Goal: Information Seeking & Learning: Learn about a topic

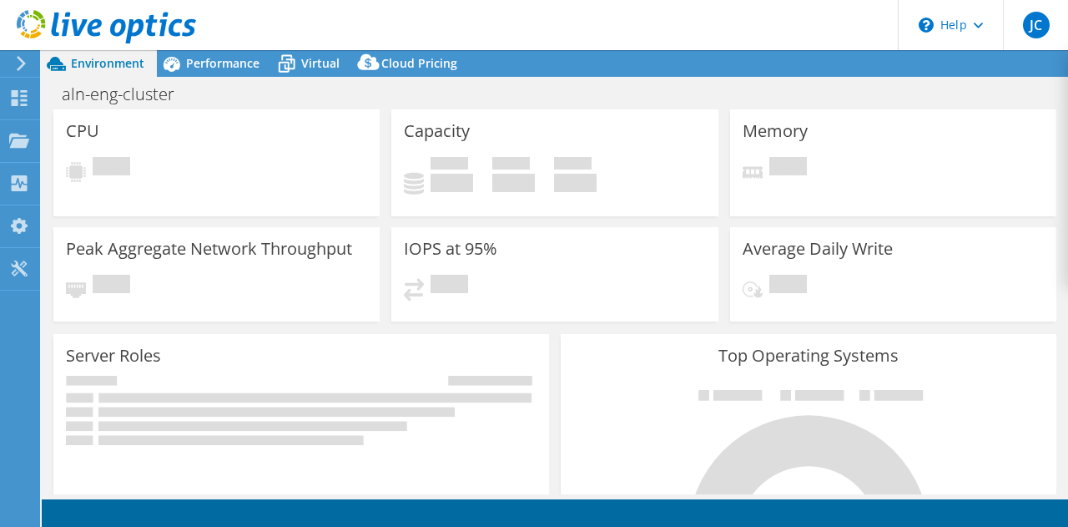
select select "USD"
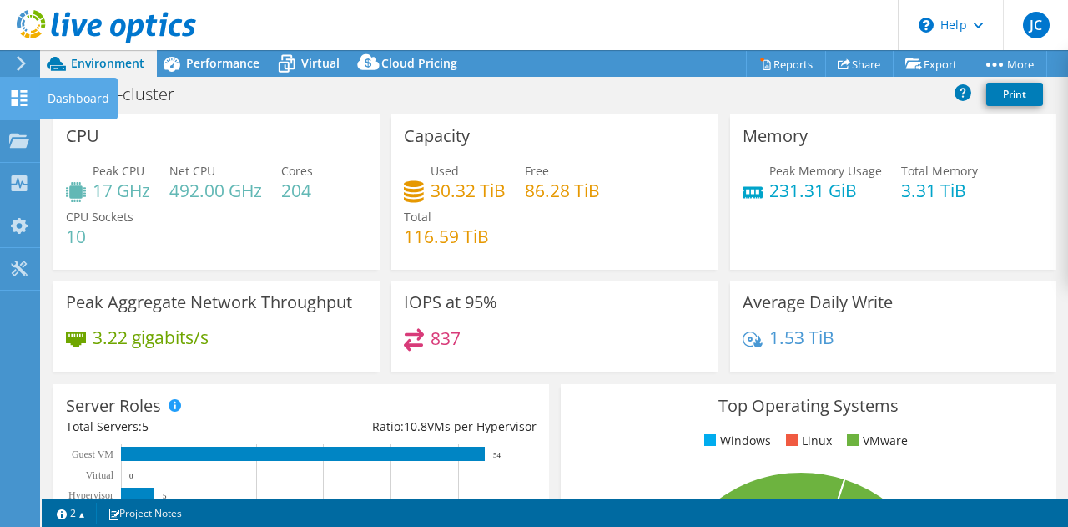
click at [20, 108] on div at bounding box center [19, 100] width 20 height 18
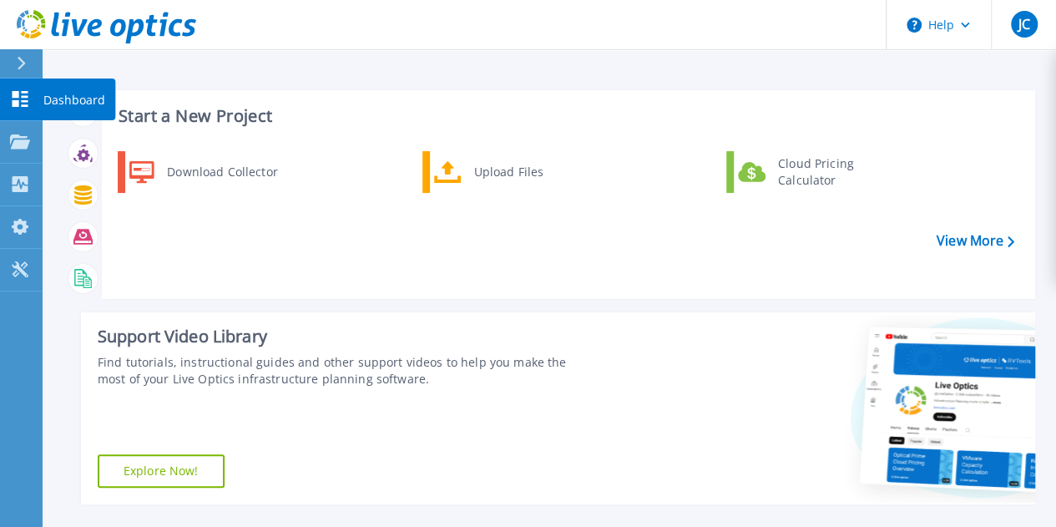
click at [16, 93] on icon at bounding box center [21, 99] width 16 height 16
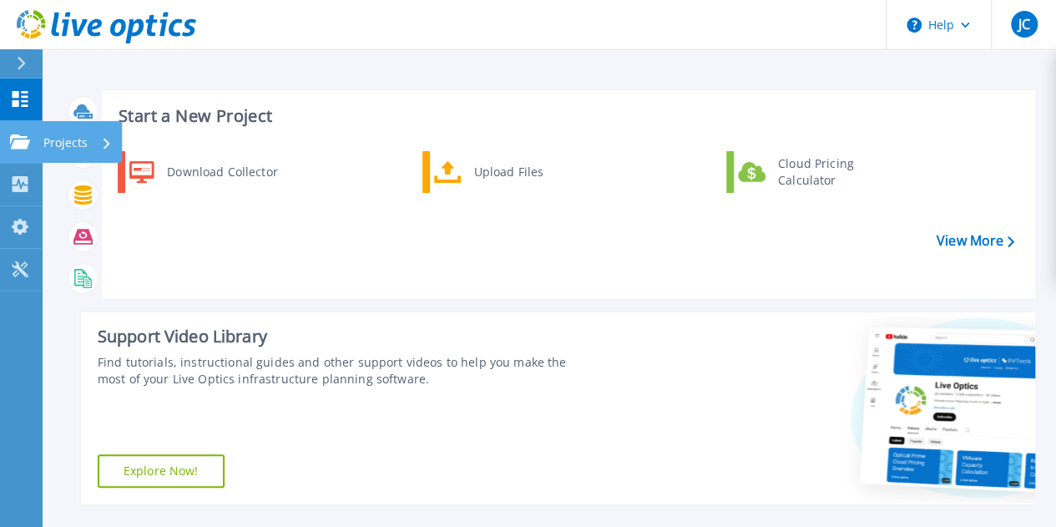
click at [18, 149] on link "Projects Projects" at bounding box center [21, 142] width 42 height 43
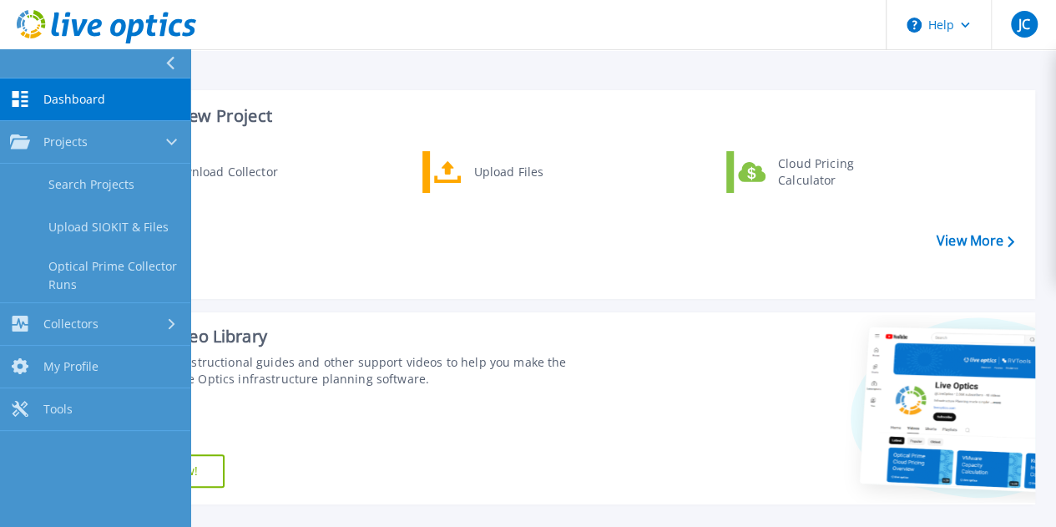
drag, startPoint x: 296, startPoint y: 246, endPoint x: 126, endPoint y: 138, distance: 201.2
click at [296, 246] on div "Download Collector Upload Files Cloud Pricing Calculator" at bounding box center [566, 219] width 922 height 144
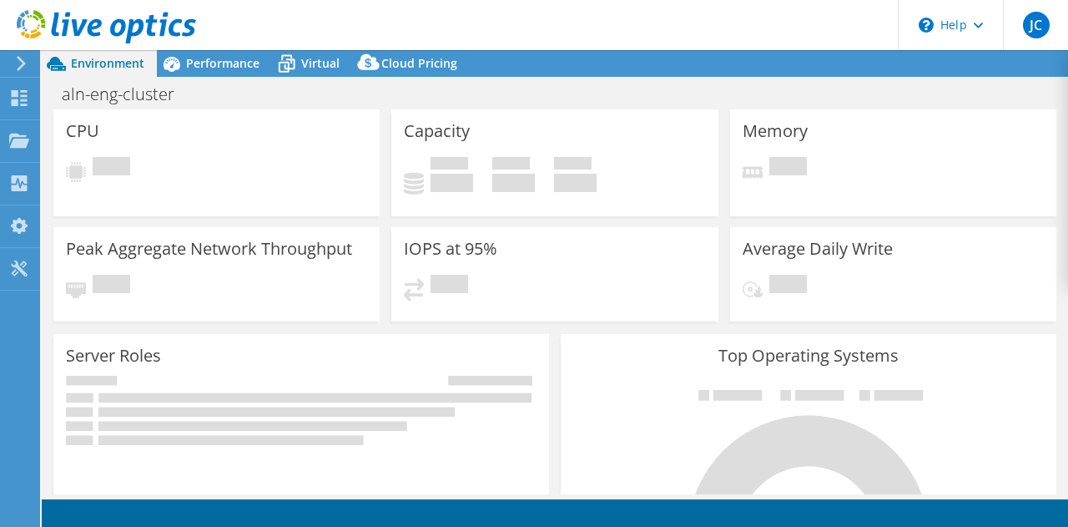
select select "USD"
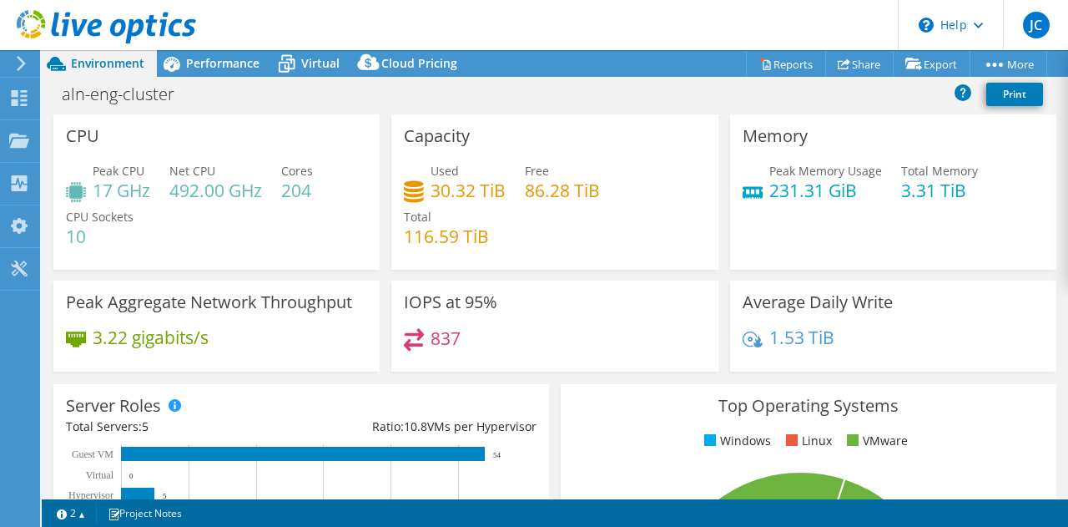
click at [632, 355] on div "837" at bounding box center [554, 346] width 301 height 36
click at [225, 59] on span "Performance" at bounding box center [222, 63] width 73 height 16
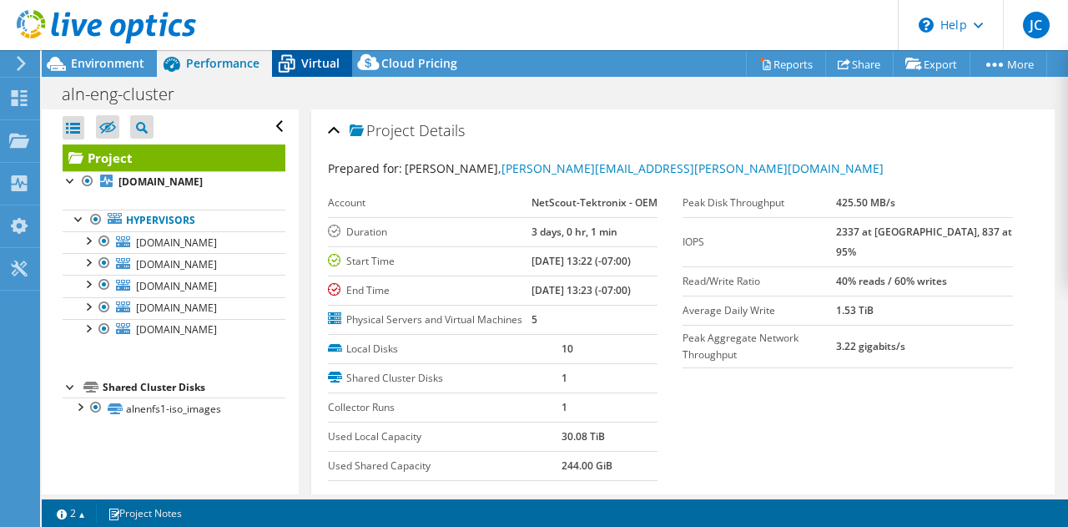
click at [311, 67] on span "Virtual" at bounding box center [320, 63] width 38 height 16
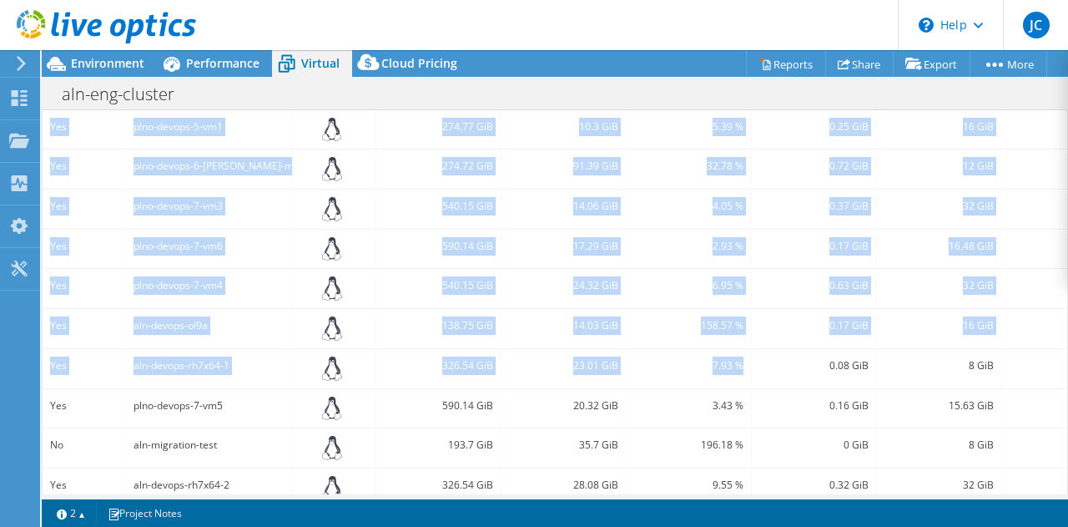
scroll to position [0, 114]
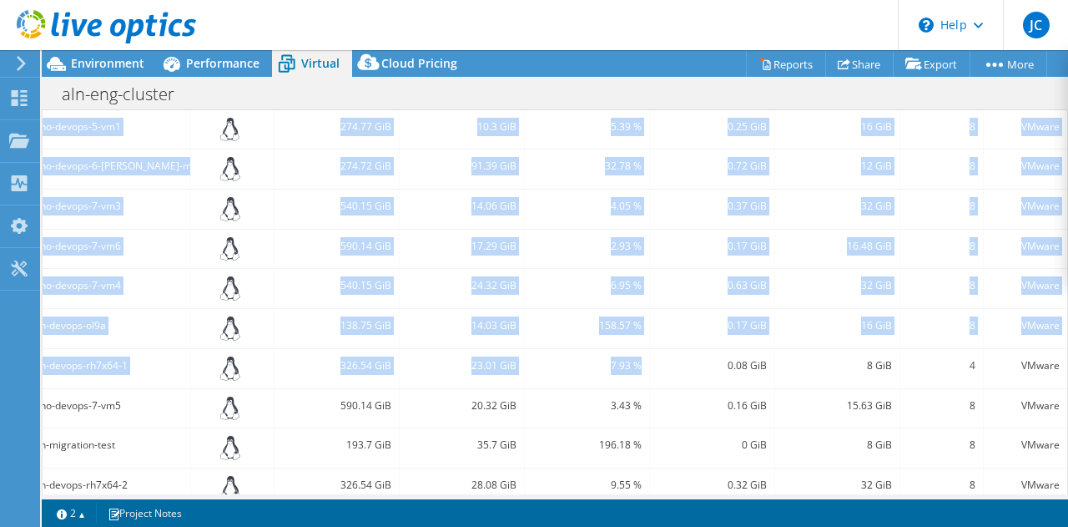
drag, startPoint x: 745, startPoint y: 355, endPoint x: 1014, endPoint y: 338, distance: 270.1
click at [1068, 340] on div "CPU Peak CPU 17 GHz Net CPU 492.00 GHz Cores 204 CPU Sockets 10 Capacity Used 3…" at bounding box center [555, 301] width 1027 height 385
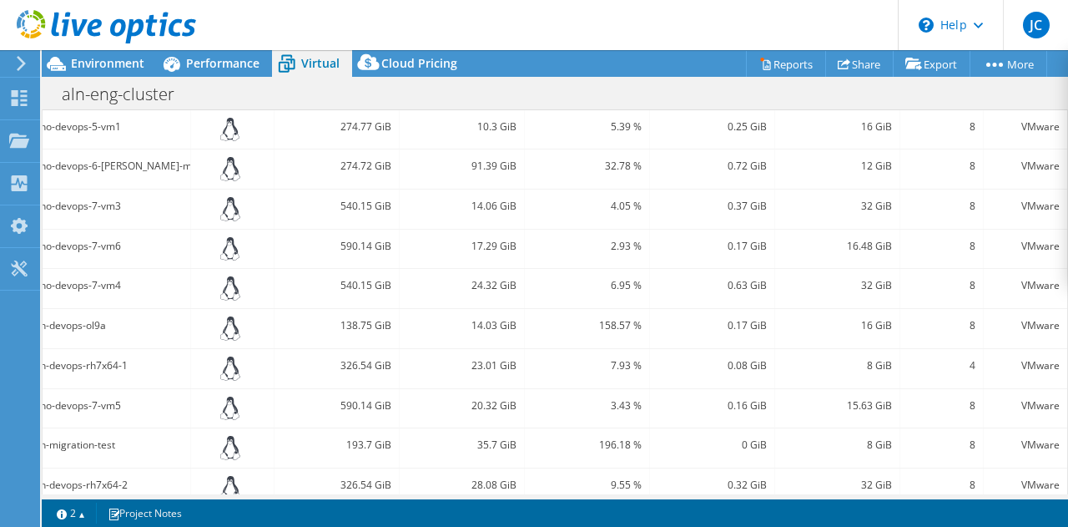
drag, startPoint x: 971, startPoint y: 347, endPoint x: 960, endPoint y: 347, distance: 10.9
click at [971, 349] on div "4" at bounding box center [942, 368] width 83 height 39
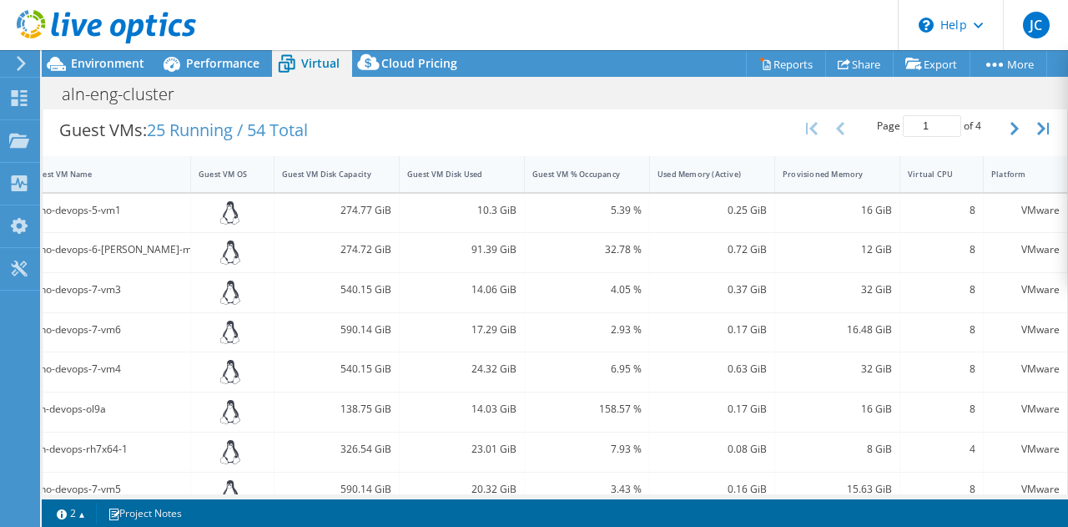
scroll to position [584, 0]
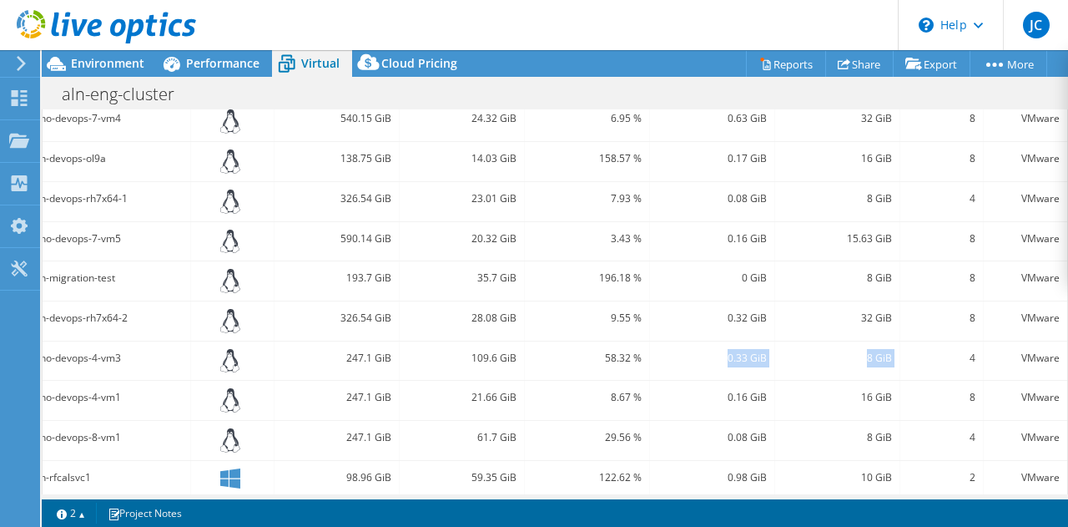
drag, startPoint x: 945, startPoint y: 351, endPoint x: 636, endPoint y: 355, distance: 308.9
click at [636, 356] on div "Yes plno-devops-4-vm3 247.1 GiB 109.6 GiB 58.32 % 0.33 GiB 8 GiB 4 VMware" at bounding box center [504, 360] width 1127 height 39
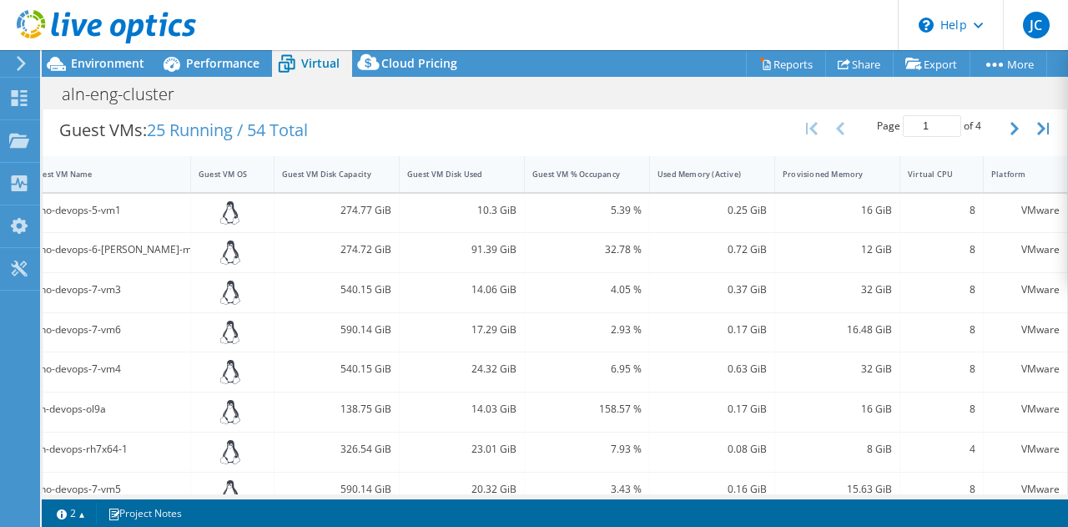
scroll to position [639, 0]
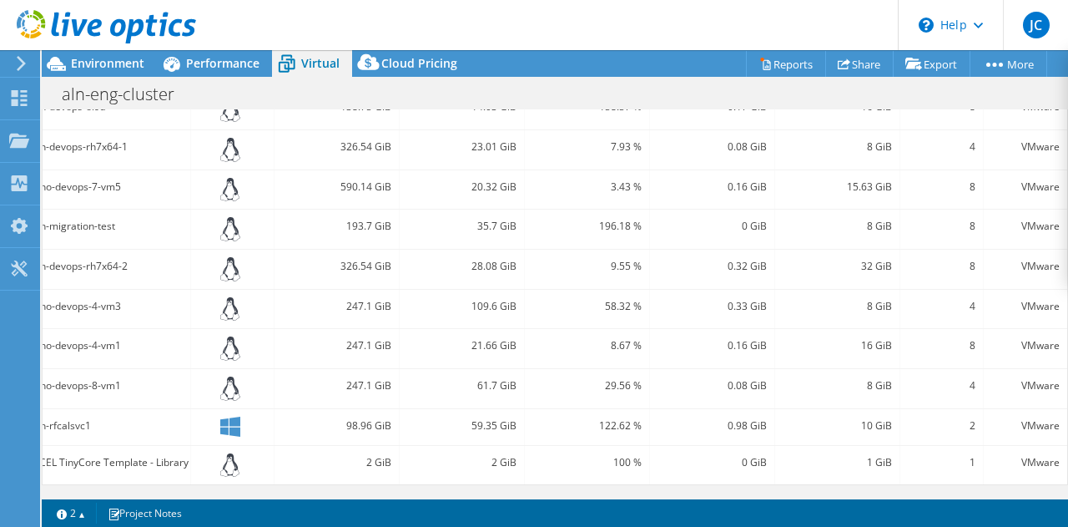
click at [866, 345] on div "16 GiB" at bounding box center [837, 348] width 125 height 39
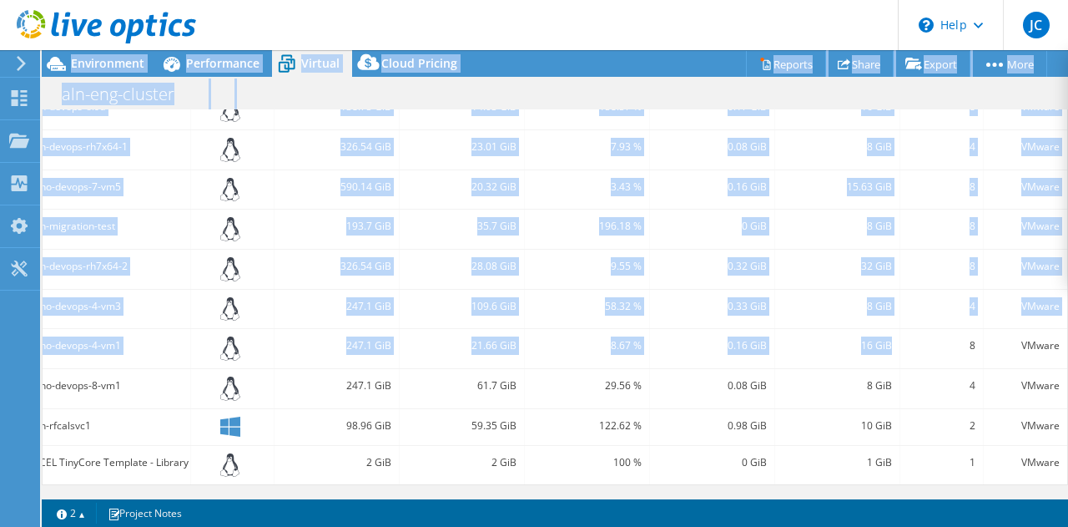
scroll to position [0, 0]
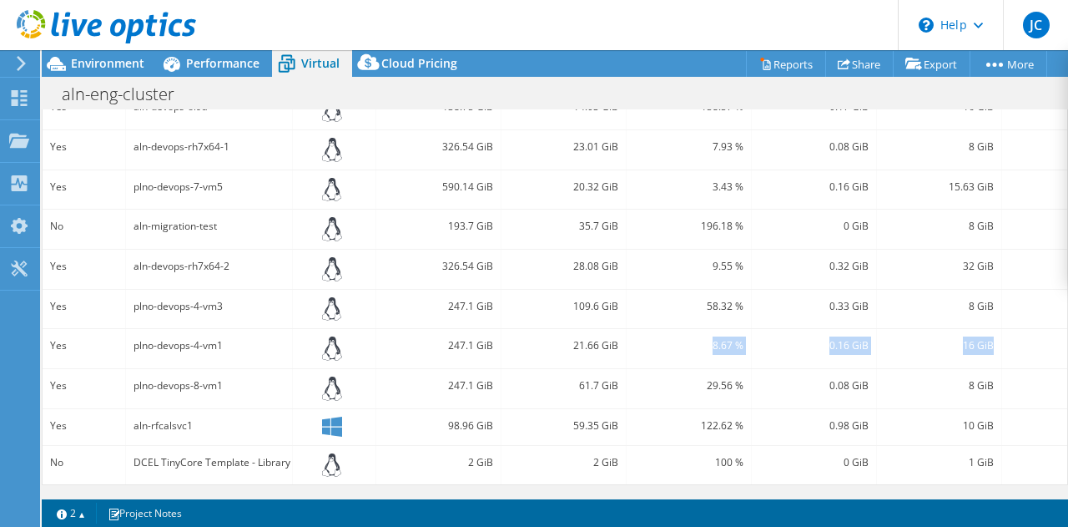
drag, startPoint x: 680, startPoint y: 341, endPoint x: 581, endPoint y: 319, distance: 101.7
click at [624, 329] on div "Yes plno-devops-4-vm1 247.1 GiB 21.66 GiB 8.67 % 0.16 GiB 16 GiB 8 VMware" at bounding box center [606, 348] width 1127 height 39
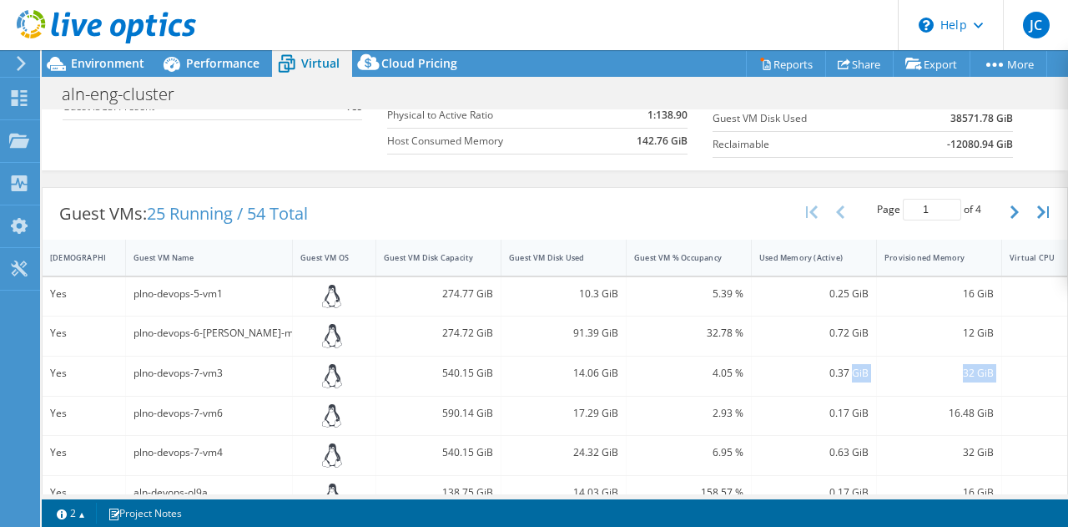
scroll to position [0, 114]
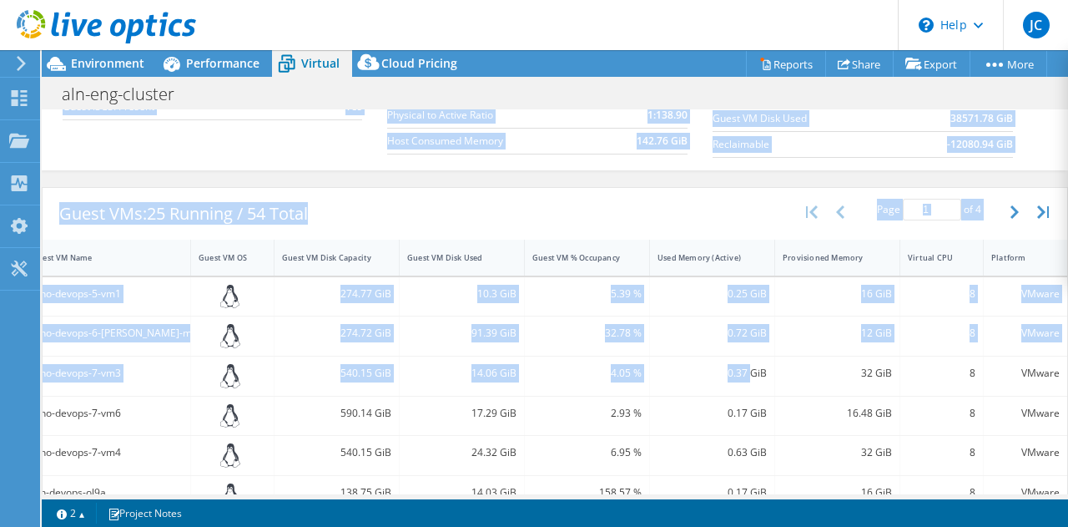
drag, startPoint x: 929, startPoint y: 387, endPoint x: 962, endPoint y: 358, distance: 43.7
click at [1053, 380] on div "Yes plno-devops-7-vm3 540.15 GiB 14.06 GiB 4.05 % 0.37 GiB 32 GiB 8 VMware" at bounding box center [504, 375] width 1127 height 39
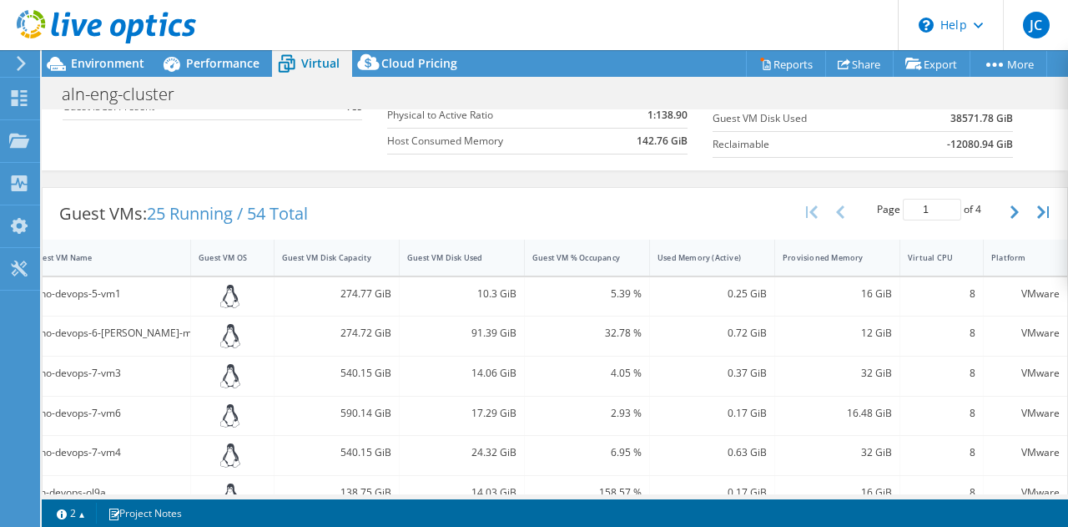
click at [703, 213] on div "Guest VMs: 25 Running / 54 Total Page 1 of 4 5 rows 10 rows 20 rows 25 rows 50 …" at bounding box center [555, 214] width 1025 height 52
click at [1003, 212] on button "button" at bounding box center [1017, 212] width 28 height 32
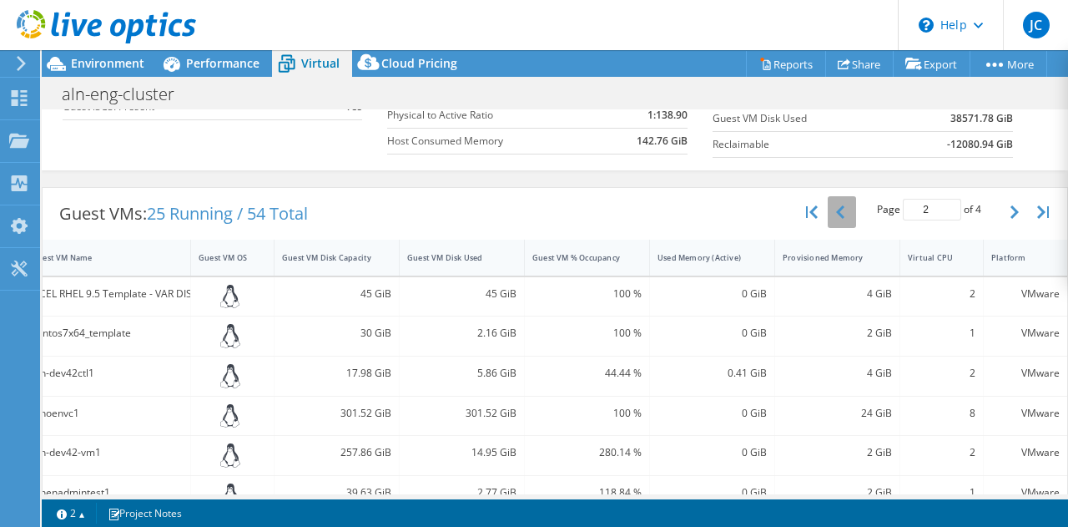
click at [828, 213] on button "button" at bounding box center [842, 212] width 28 height 32
type input "1"
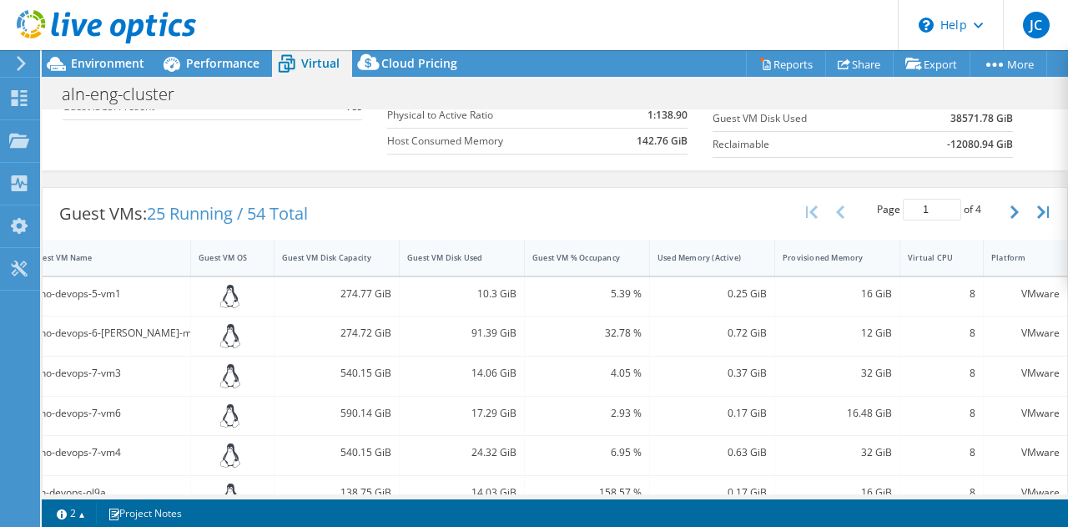
scroll to position [0, 0]
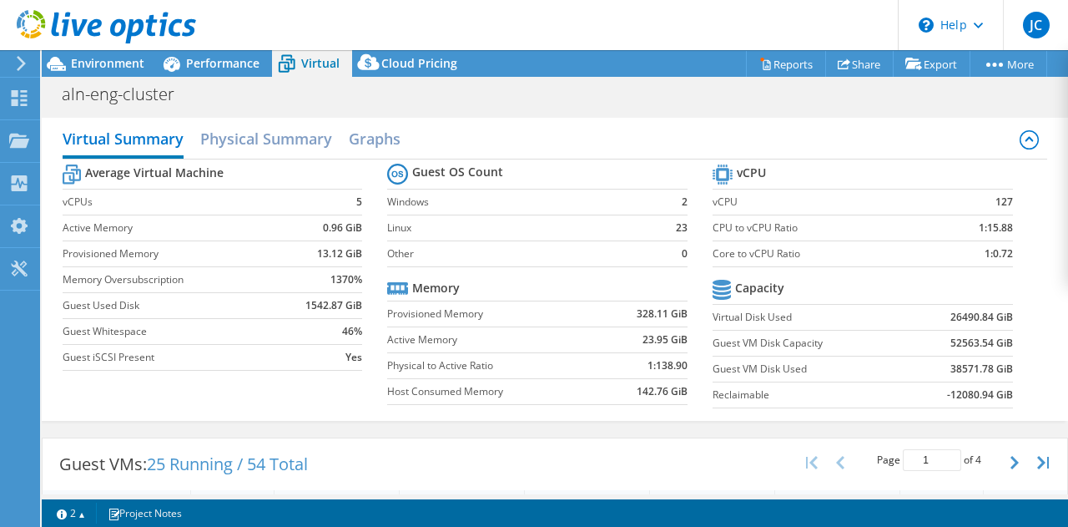
click at [479, 337] on label "Active Memory" at bounding box center [493, 339] width 213 height 17
click at [200, 74] on div "Performance" at bounding box center [214, 63] width 115 height 27
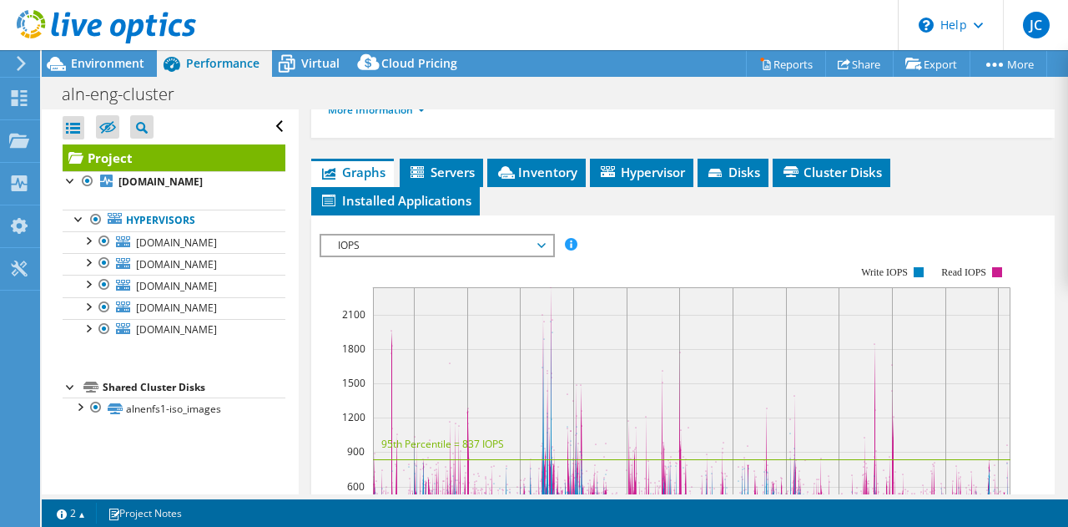
scroll to position [417, 0]
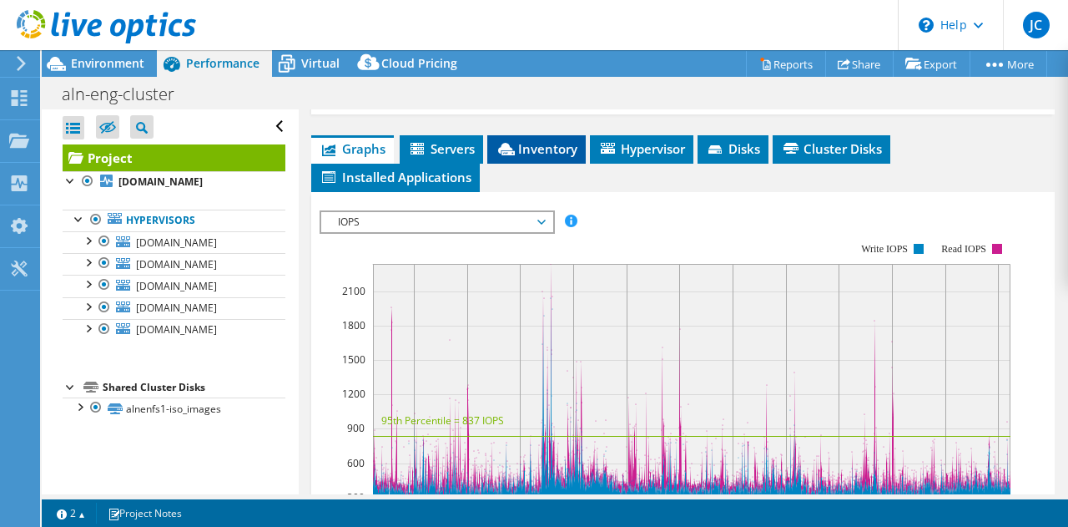
click at [560, 157] on span "Inventory" at bounding box center [537, 148] width 82 height 17
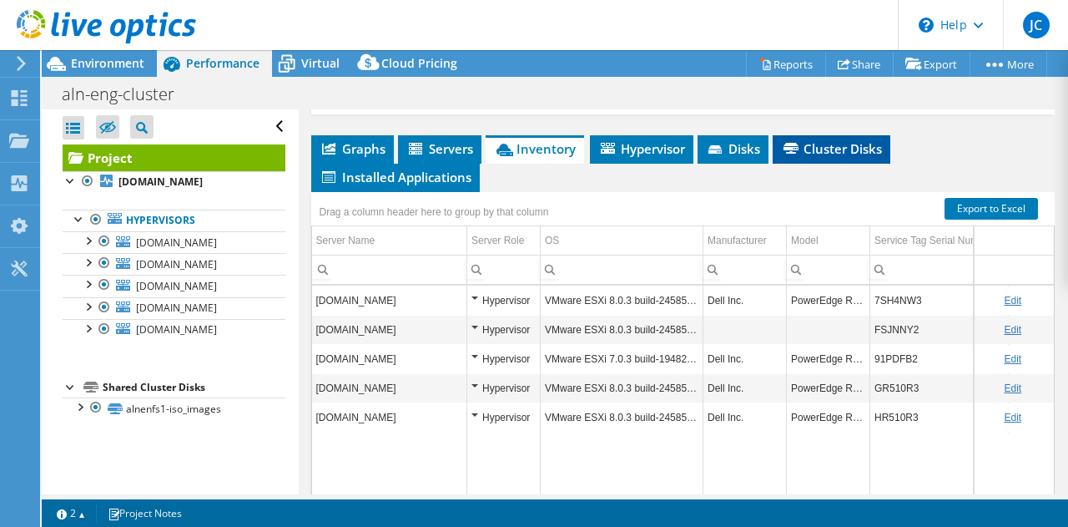
click at [825, 164] on li "Cluster Disks" at bounding box center [832, 149] width 118 height 28
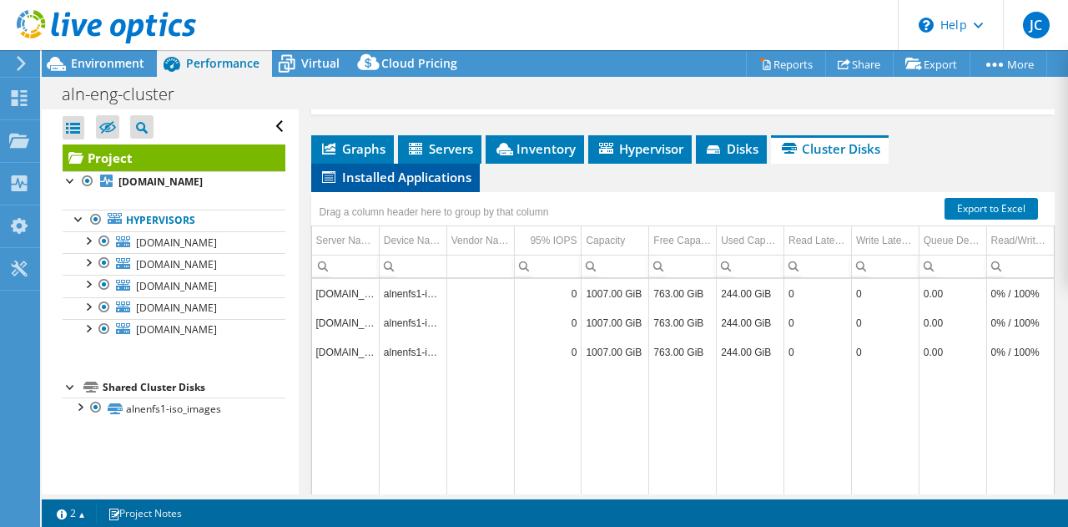
click at [382, 185] on span "Installed Applications" at bounding box center [396, 177] width 152 height 17
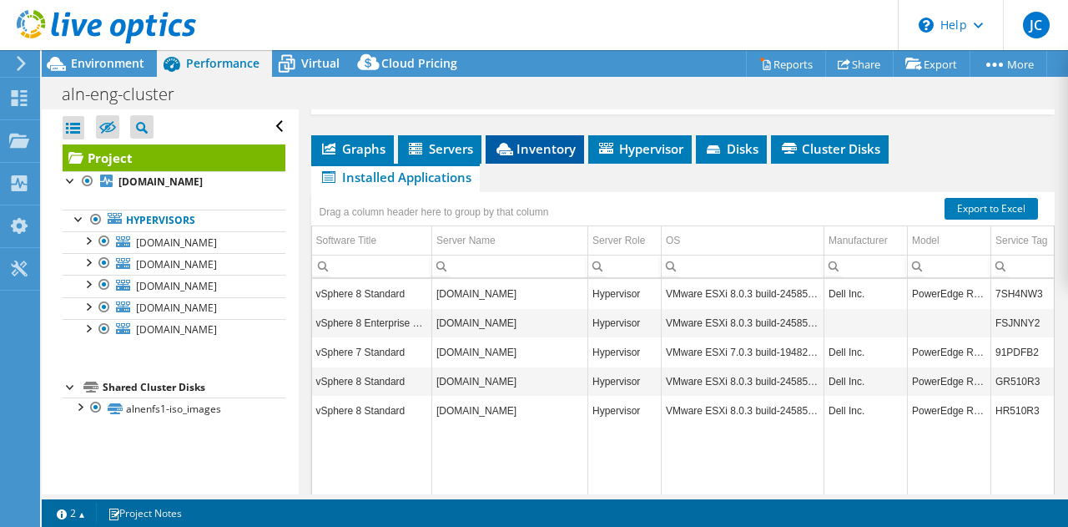
click at [541, 157] on span "Inventory" at bounding box center [535, 148] width 82 height 17
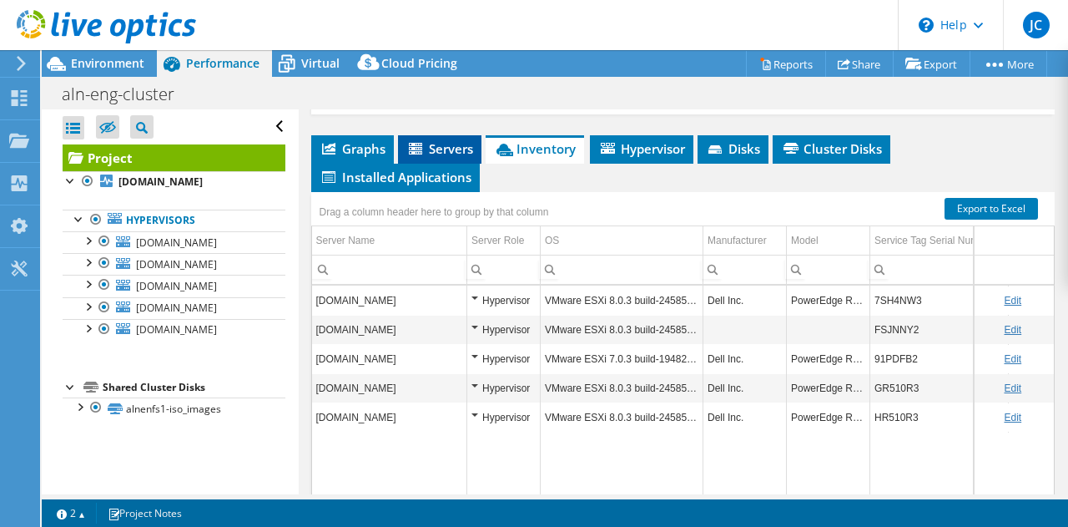
click at [457, 157] on span "Servers" at bounding box center [440, 148] width 67 height 17
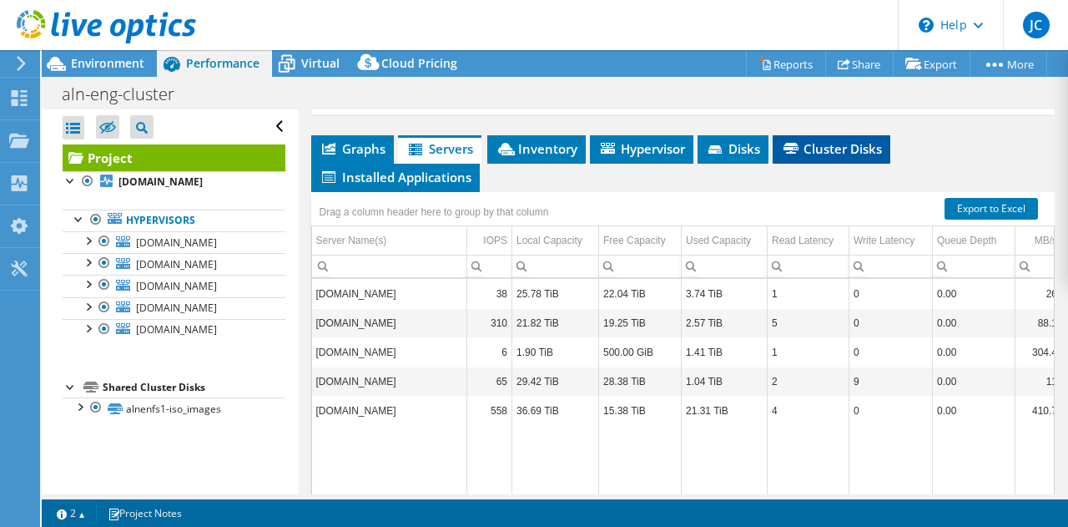
click at [828, 157] on span "Cluster Disks" at bounding box center [831, 148] width 101 height 17
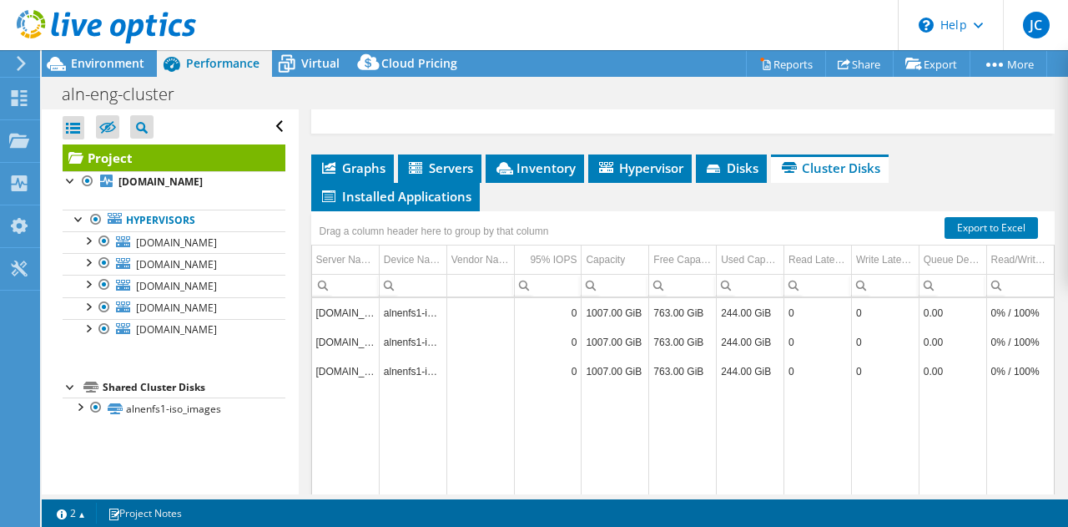
scroll to position [334, 0]
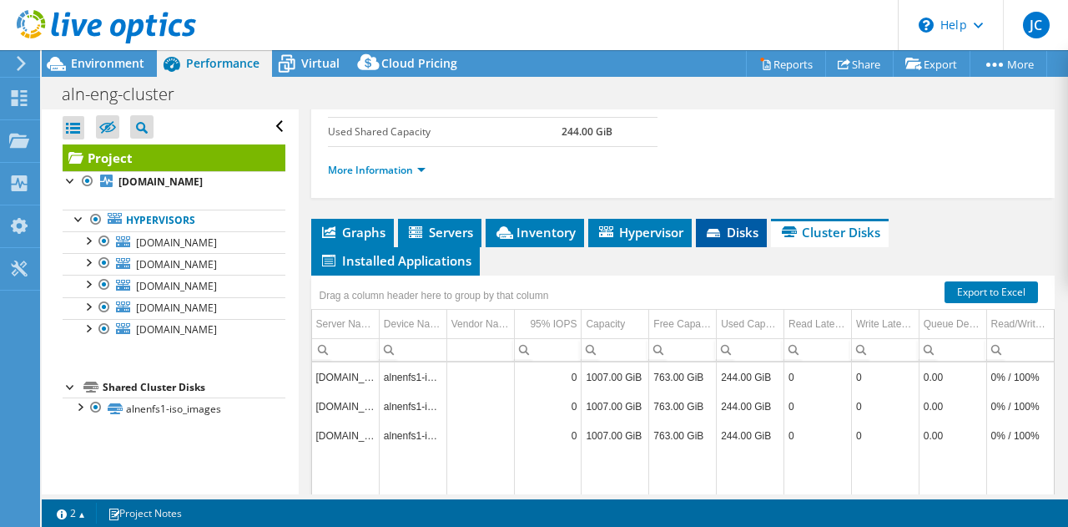
click at [735, 240] on span "Disks" at bounding box center [732, 232] width 54 height 17
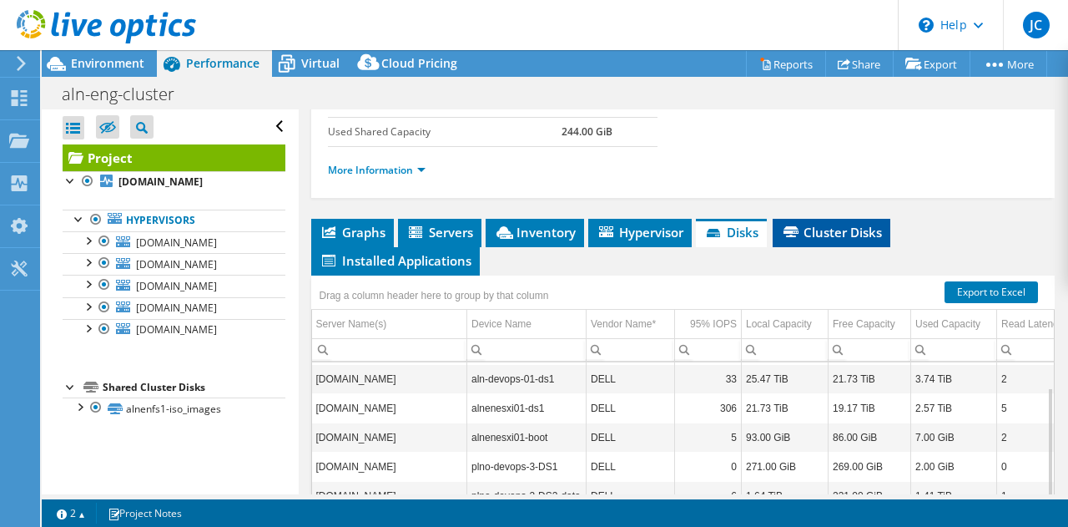
click at [835, 240] on span "Cluster Disks" at bounding box center [831, 232] width 101 height 17
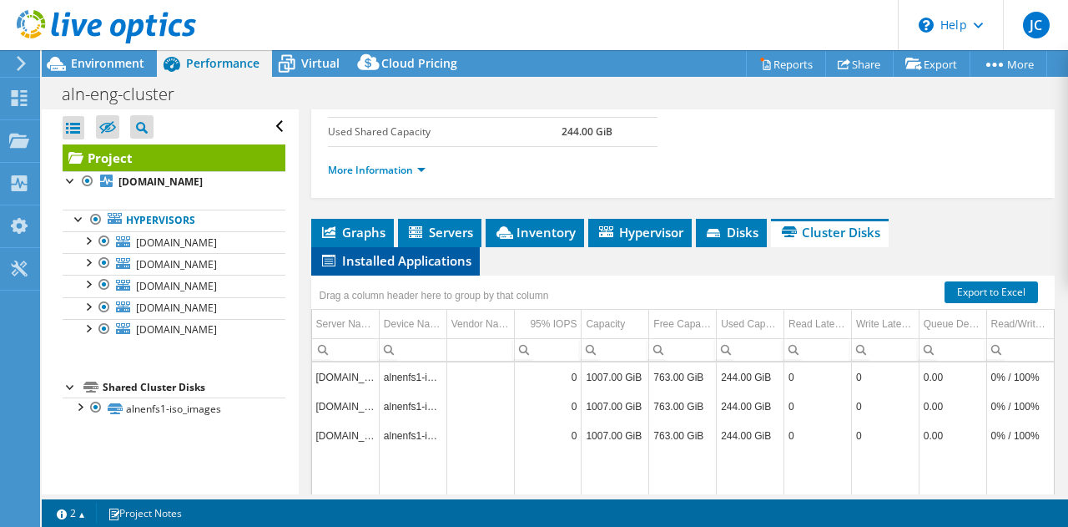
click at [444, 269] on span "Installed Applications" at bounding box center [396, 260] width 152 height 17
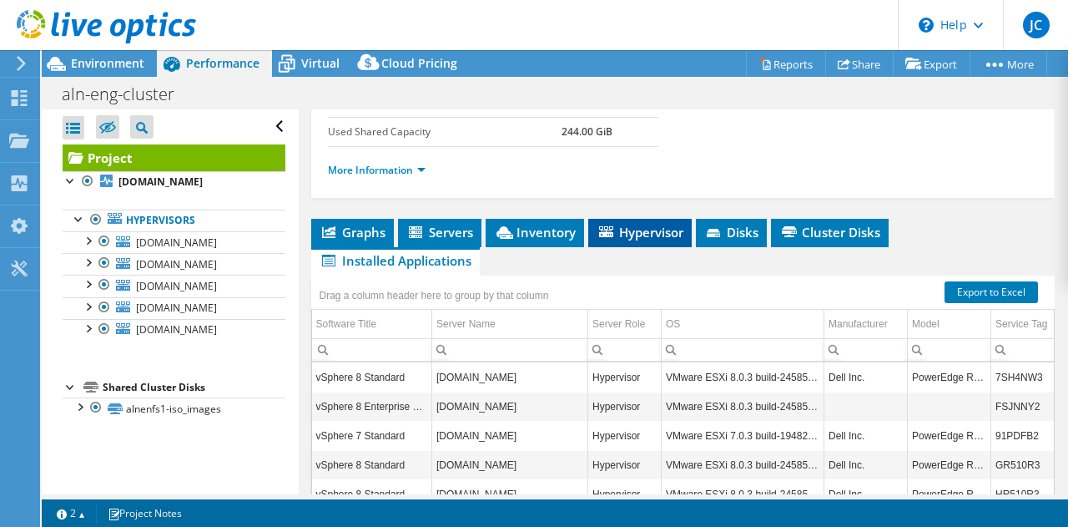
click at [663, 240] on span "Hypervisor" at bounding box center [640, 232] width 87 height 17
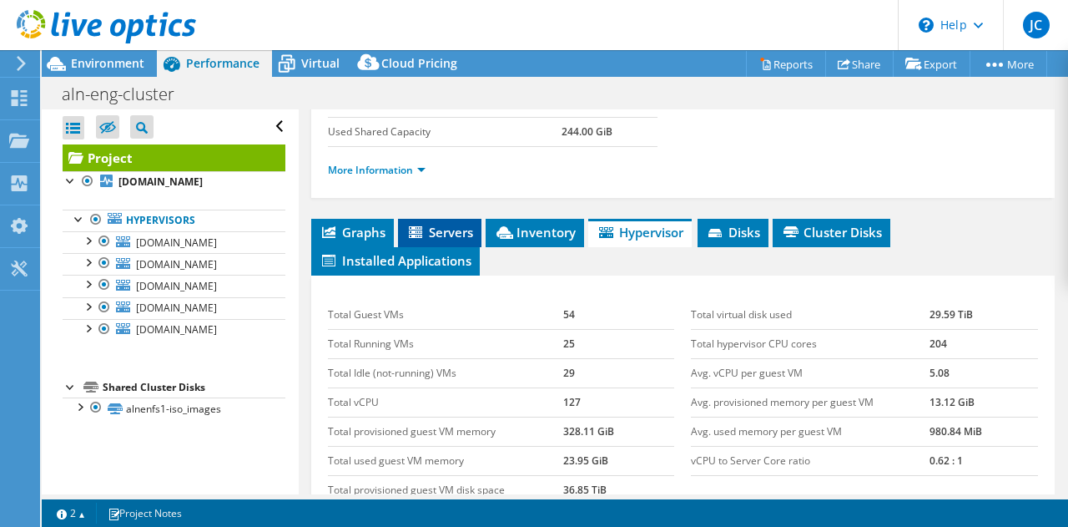
click at [466, 240] on span "Servers" at bounding box center [440, 232] width 67 height 17
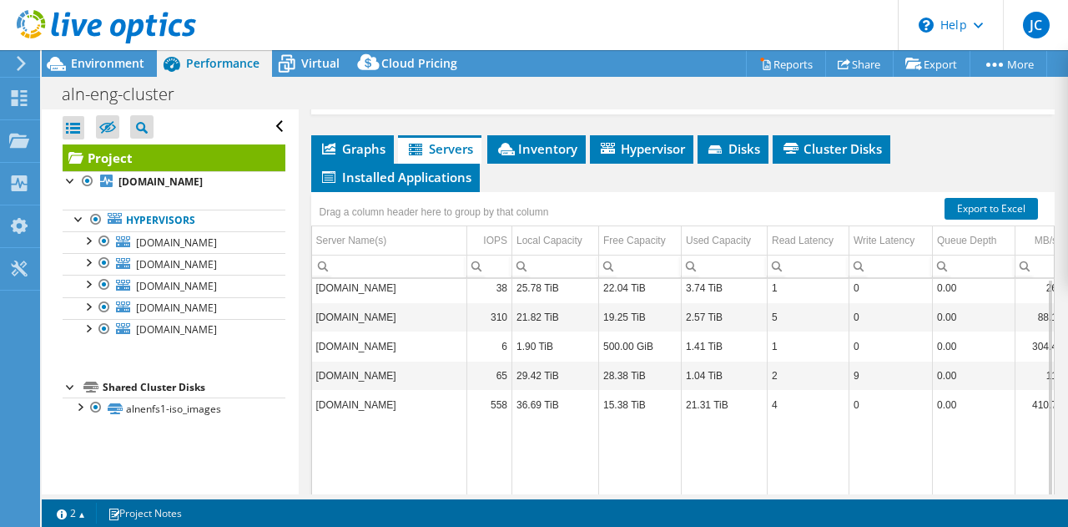
scroll to position [250, 0]
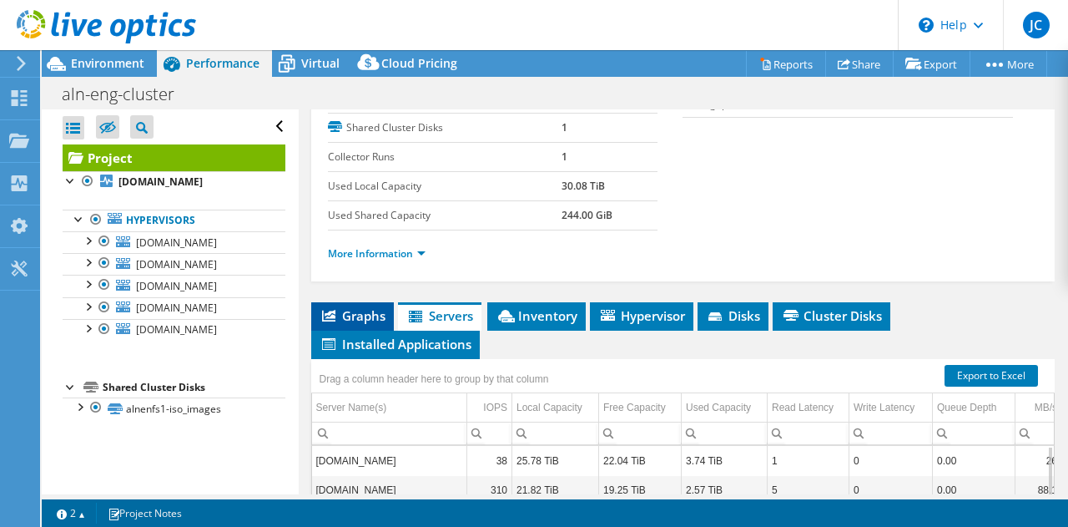
click at [351, 324] on span "Graphs" at bounding box center [353, 315] width 66 height 17
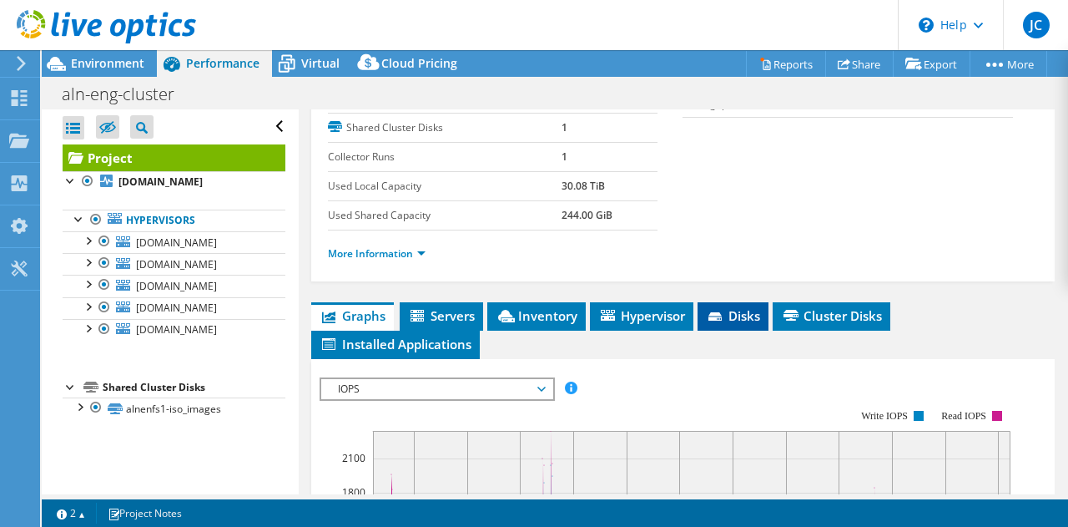
click at [744, 324] on span "Disks" at bounding box center [733, 315] width 54 height 17
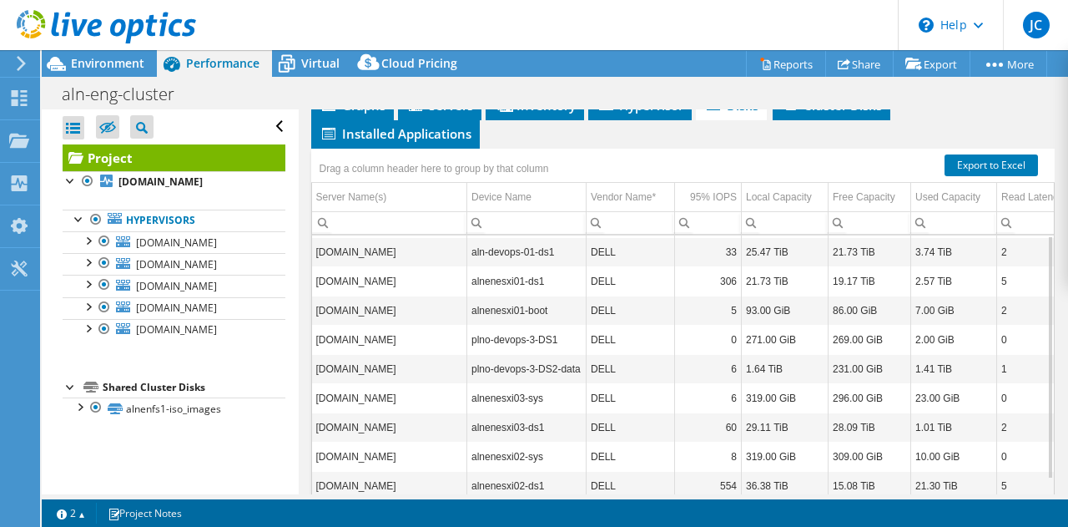
scroll to position [566, 0]
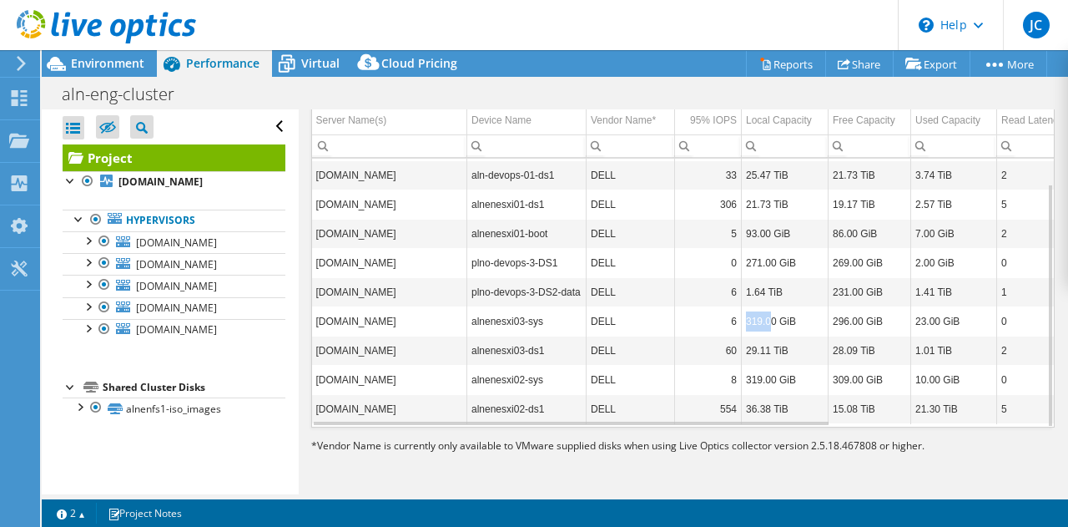
drag, startPoint x: 786, startPoint y: 323, endPoint x: 743, endPoint y: 330, distance: 43.9
click at [743, 330] on td "319.00 GiB" at bounding box center [785, 320] width 87 height 29
click at [646, 336] on td "DELL" at bounding box center [631, 350] width 88 height 29
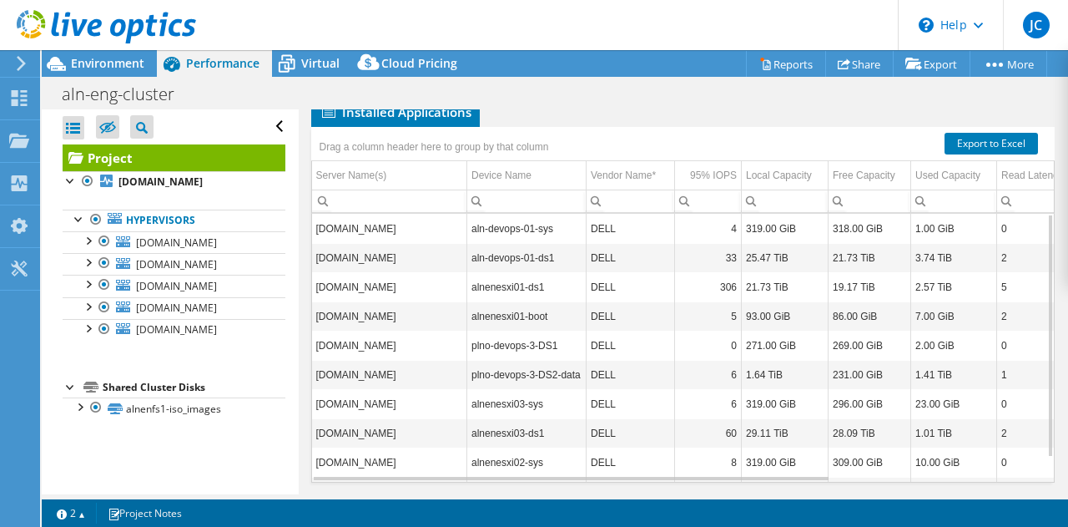
scroll to position [399, 0]
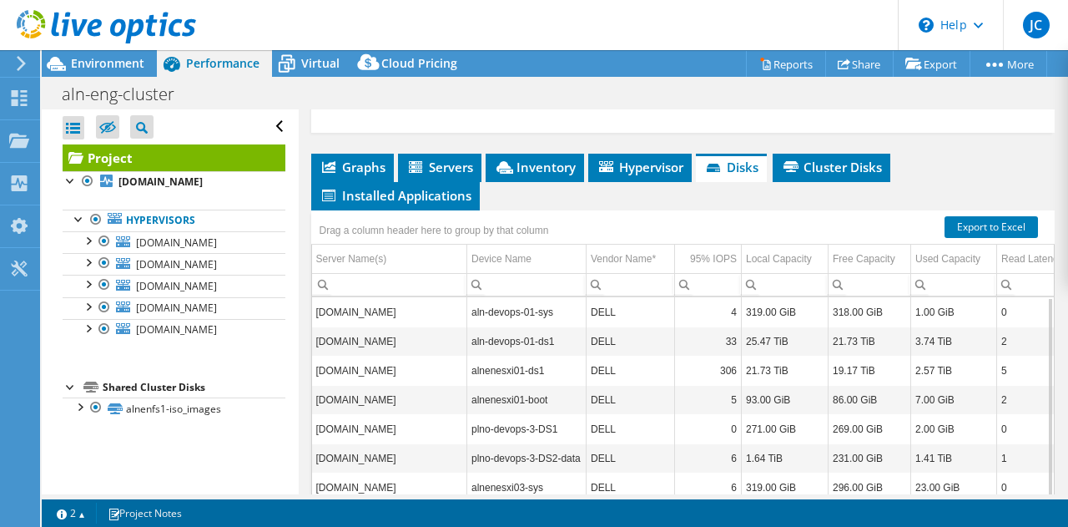
click at [819, 232] on div "Drag a column header here to group by that column" at bounding box center [683, 221] width 745 height 22
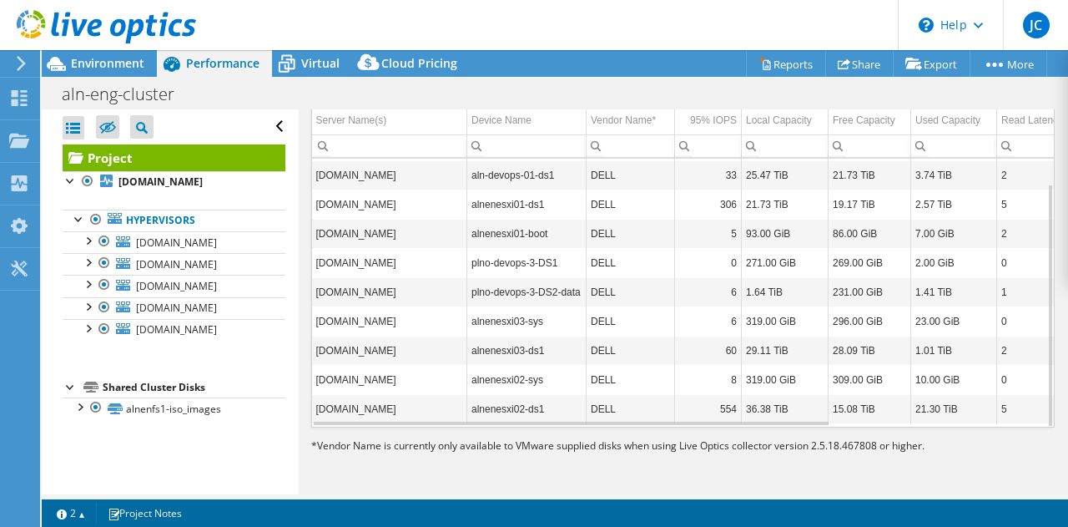
scroll to position [0, 0]
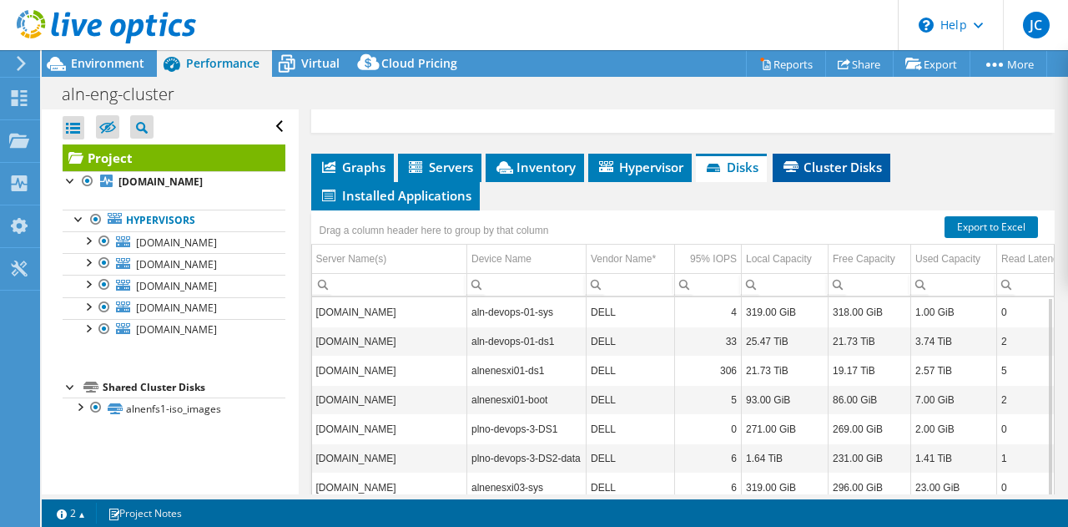
click at [822, 182] on li "Cluster Disks" at bounding box center [832, 168] width 118 height 28
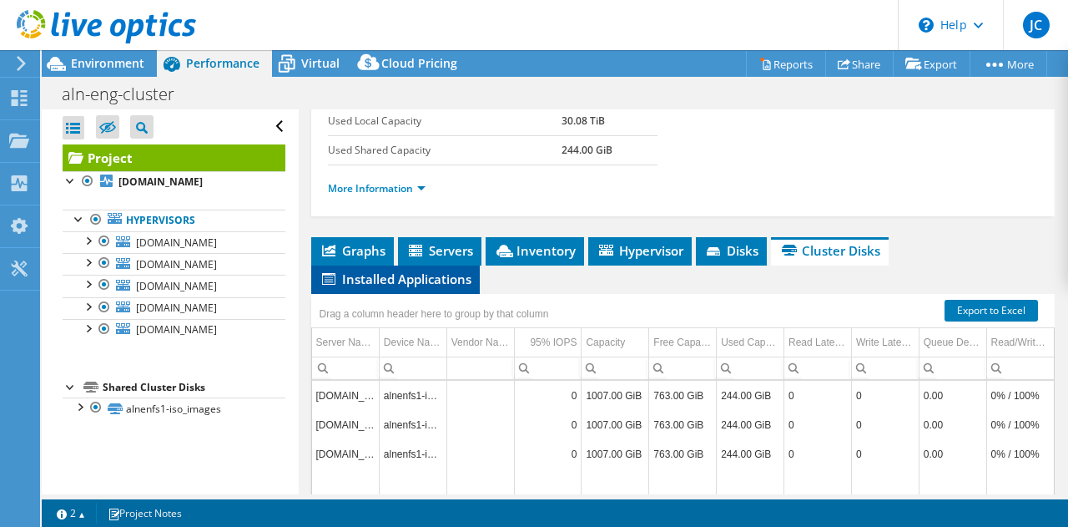
click at [427, 287] on span "Installed Applications" at bounding box center [396, 278] width 152 height 17
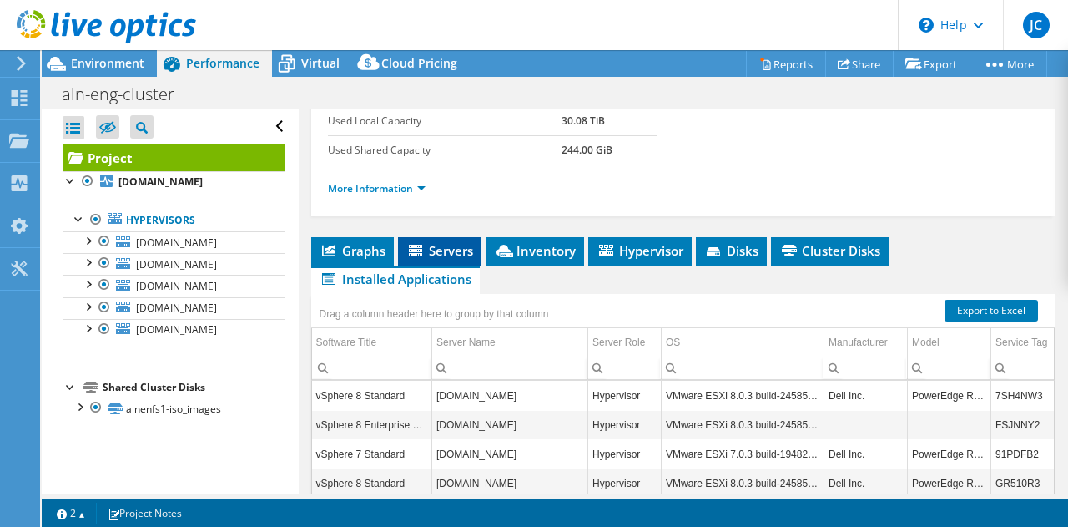
click at [452, 259] on span "Servers" at bounding box center [440, 250] width 67 height 17
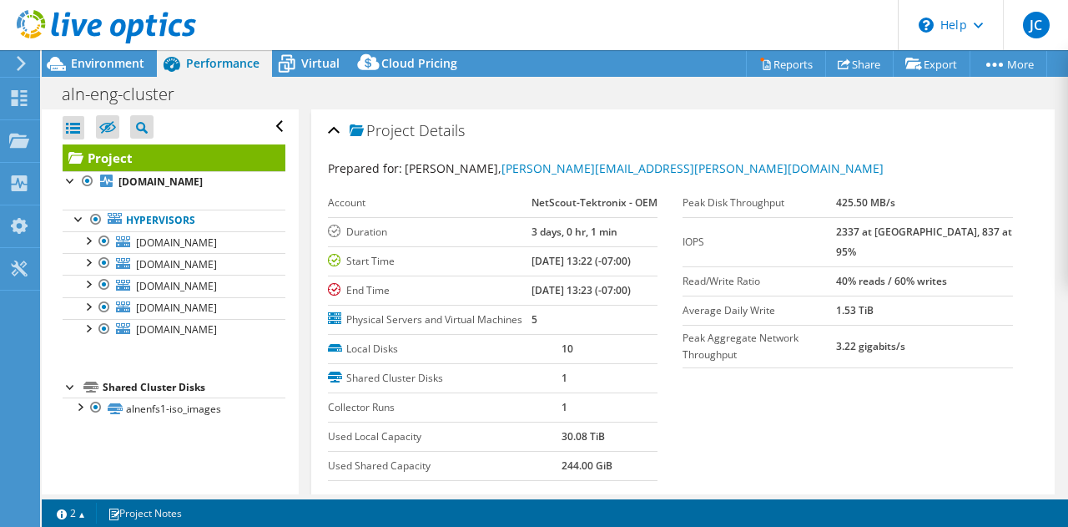
click at [343, 78] on div "aln-eng-cluster Print" at bounding box center [555, 93] width 1027 height 31
click at [291, 52] on icon at bounding box center [286, 63] width 29 height 29
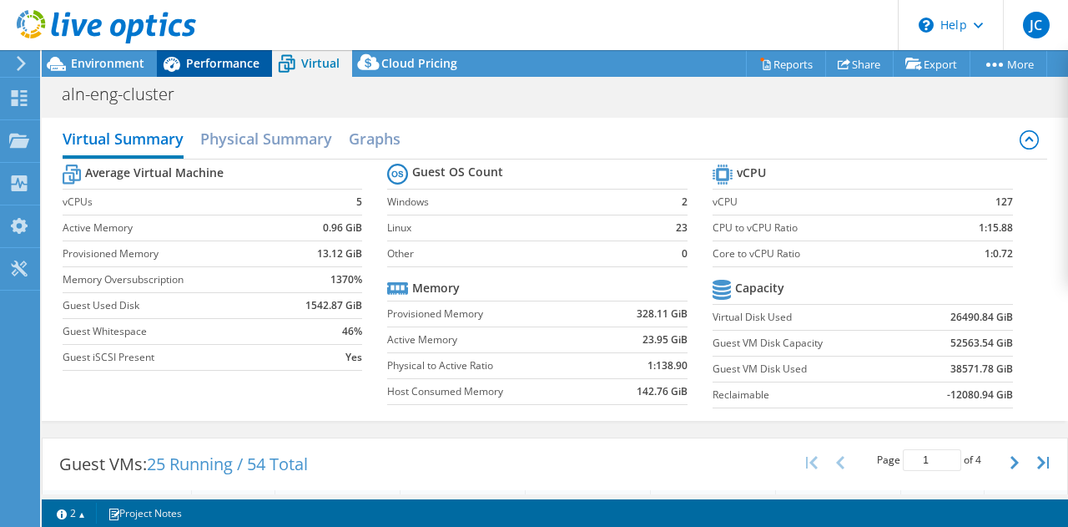
click at [254, 67] on span "Performance" at bounding box center [222, 63] width 73 height 16
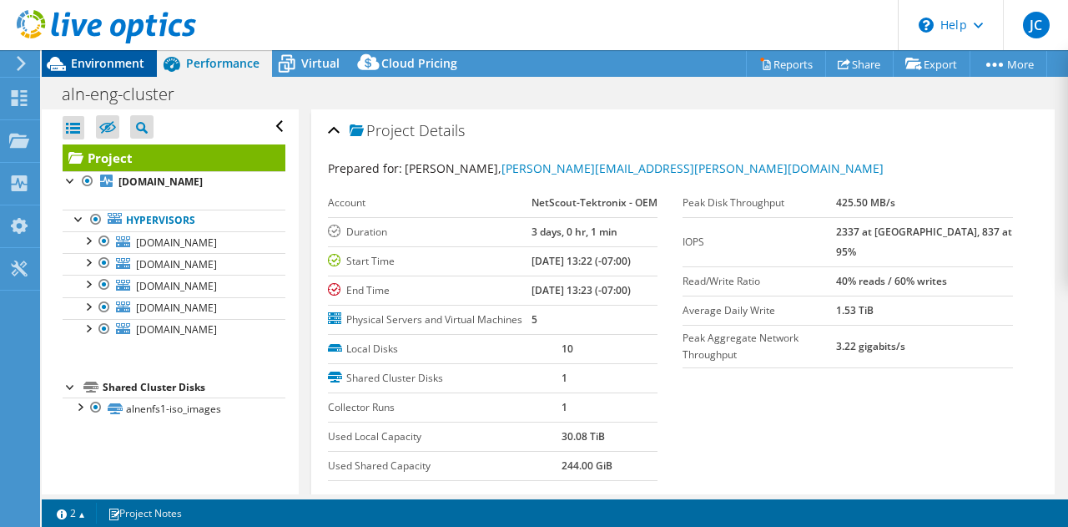
click at [123, 60] on span "Environment" at bounding box center [107, 63] width 73 height 16
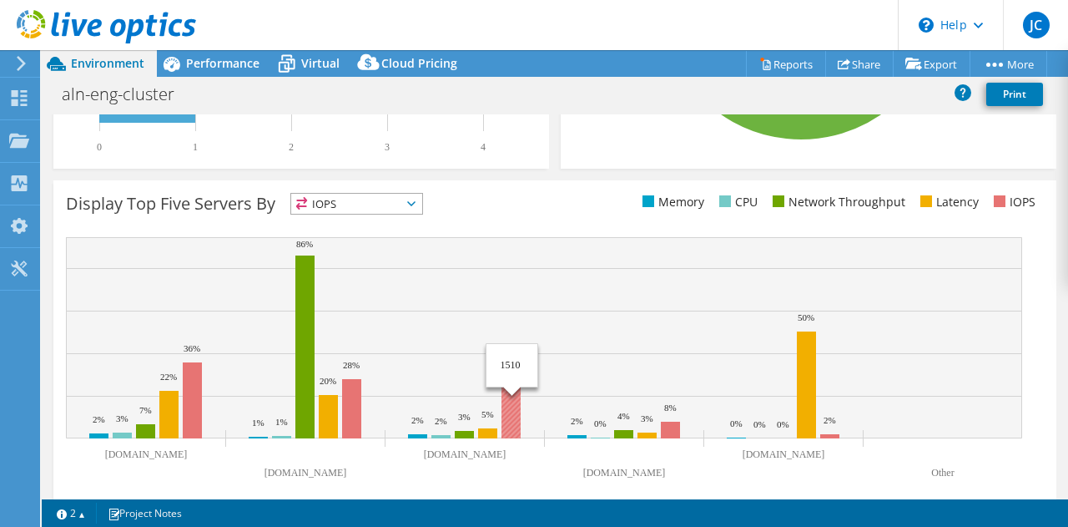
scroll to position [632, 0]
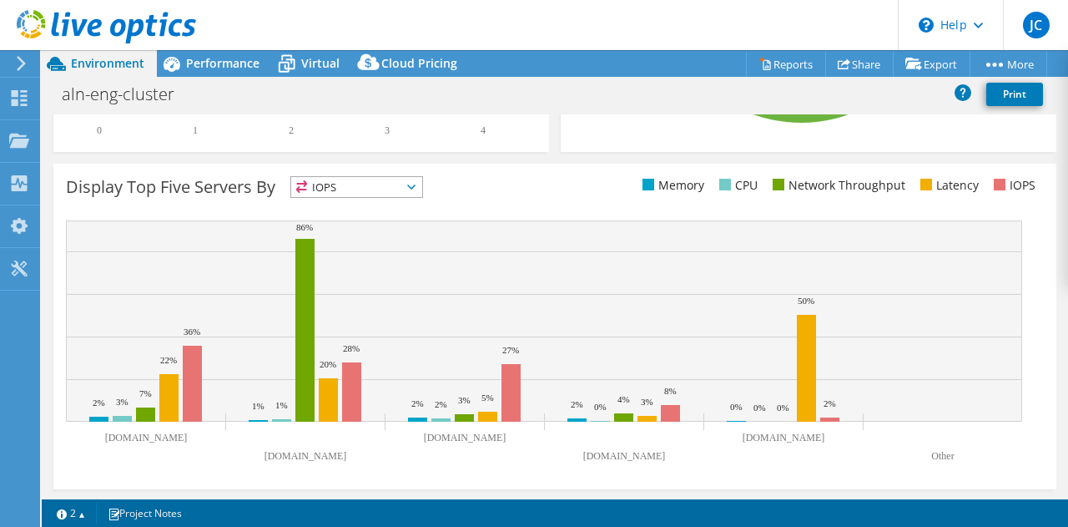
click at [416, 189] on span "IOPS" at bounding box center [356, 187] width 131 height 20
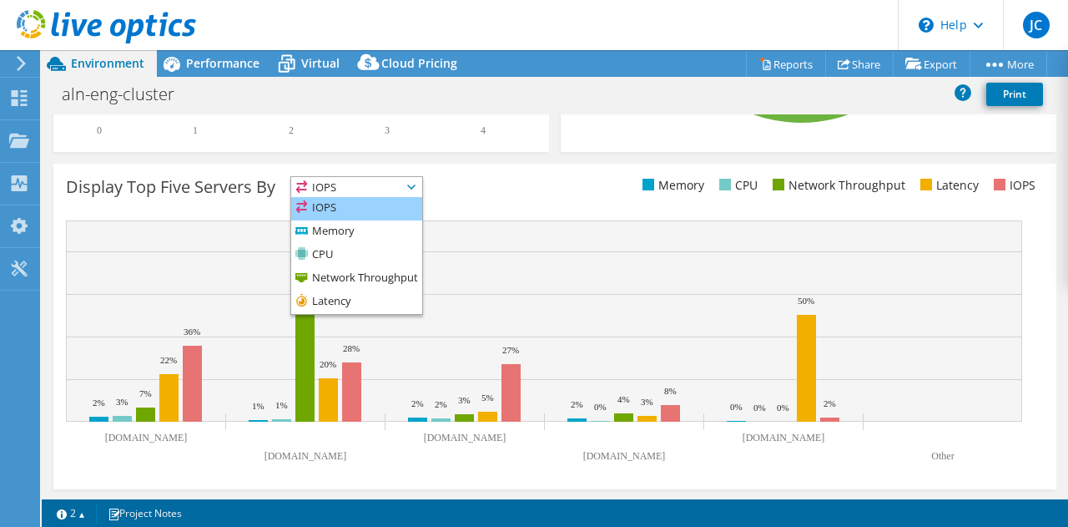
click at [356, 205] on li "IOPS" at bounding box center [356, 208] width 131 height 23
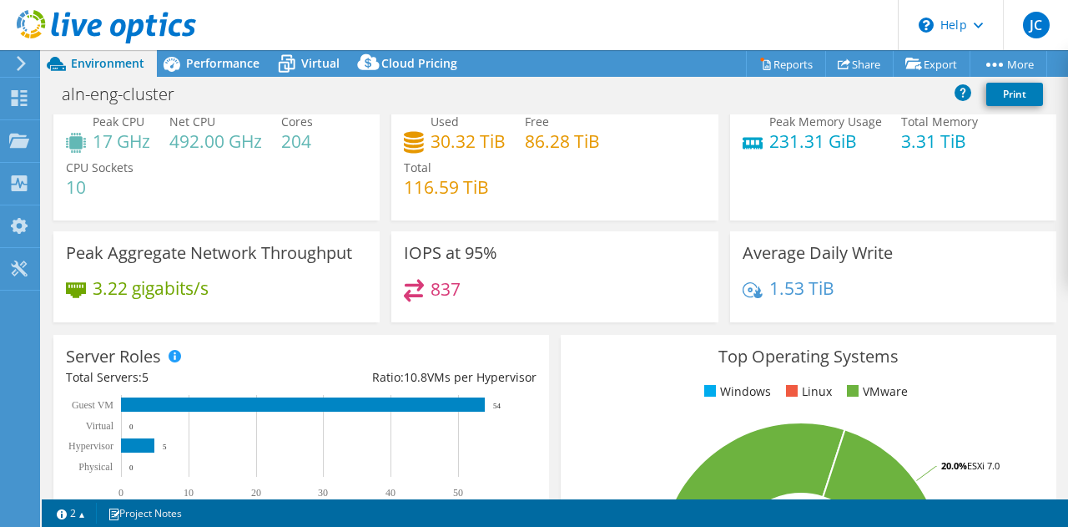
scroll to position [0, 0]
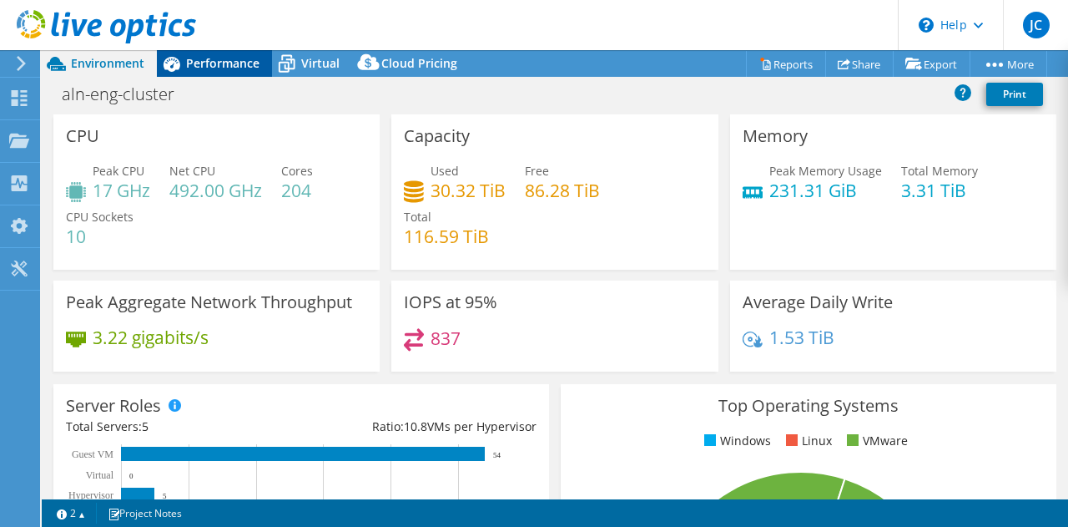
click at [234, 74] on div "Performance" at bounding box center [214, 63] width 115 height 27
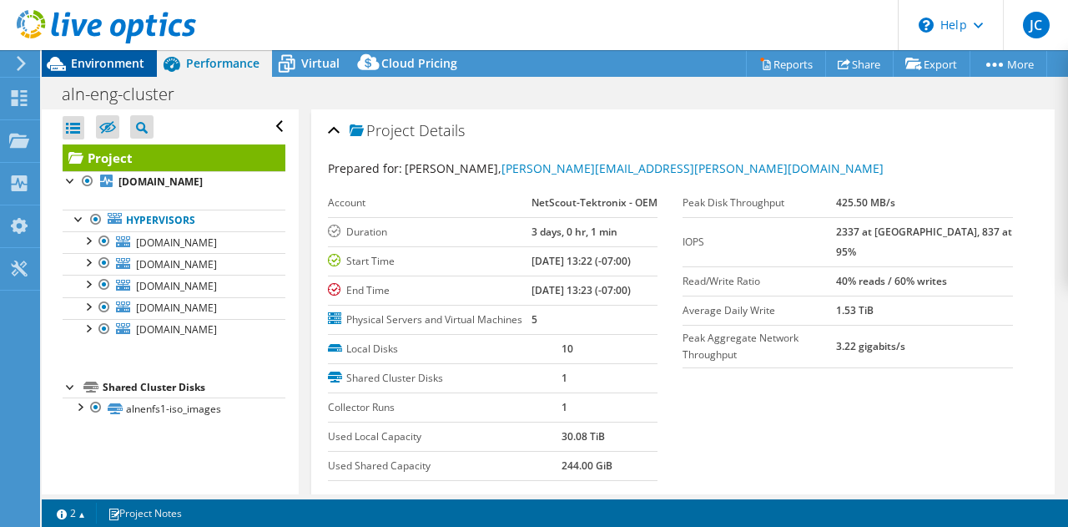
click at [124, 62] on span "Environment" at bounding box center [107, 63] width 73 height 16
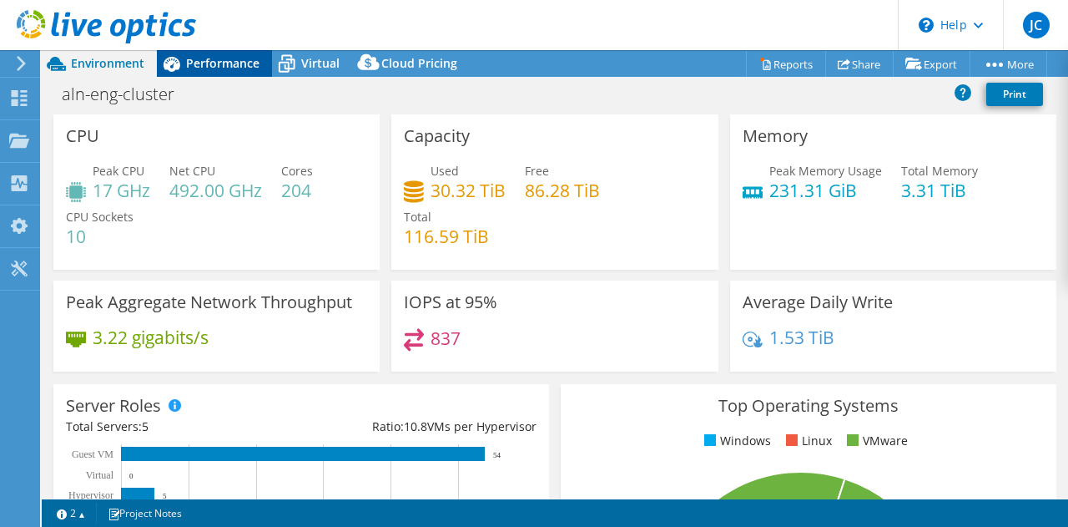
click at [264, 71] on div "Performance" at bounding box center [214, 63] width 115 height 27
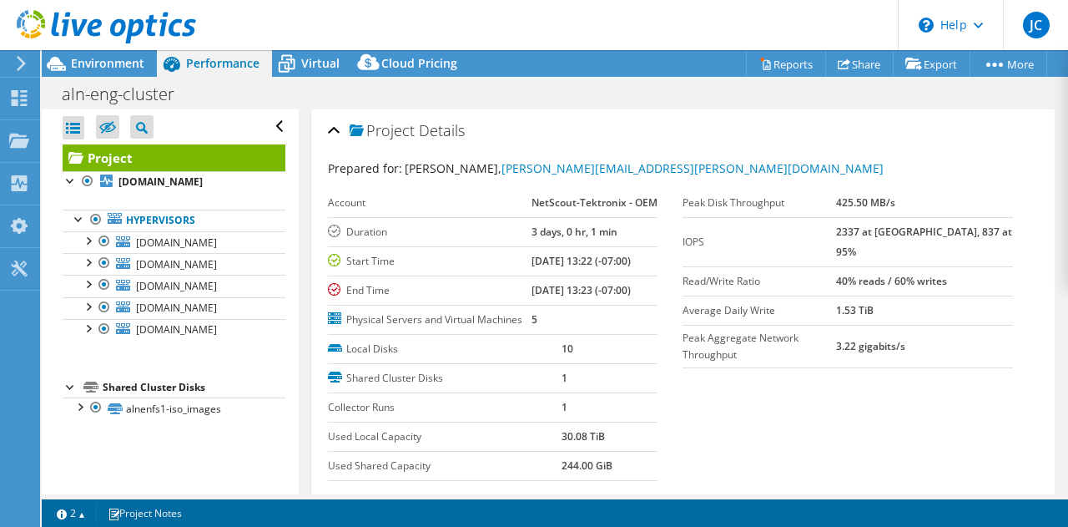
scroll to position [83, 0]
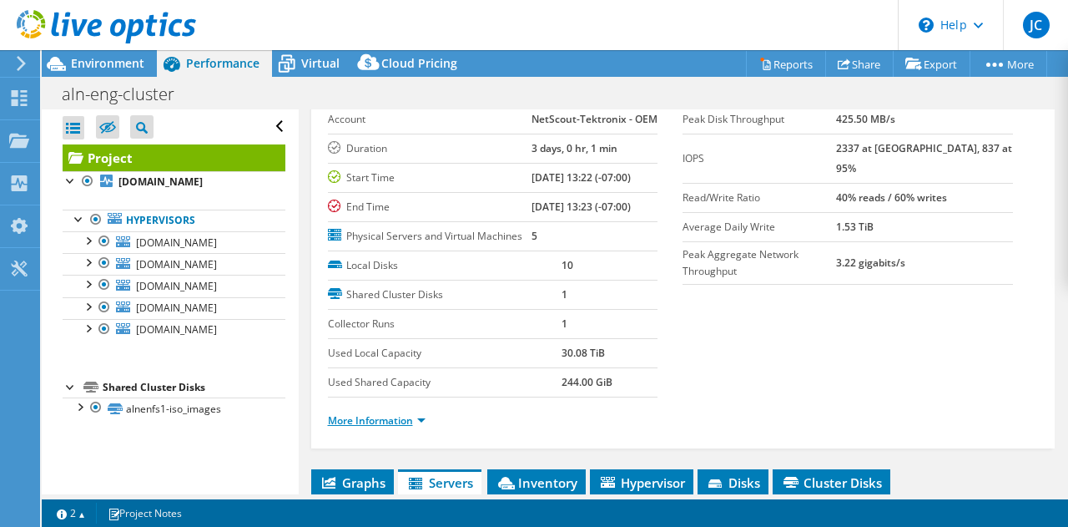
click at [397, 427] on link "More Information" at bounding box center [377, 420] width 98 height 14
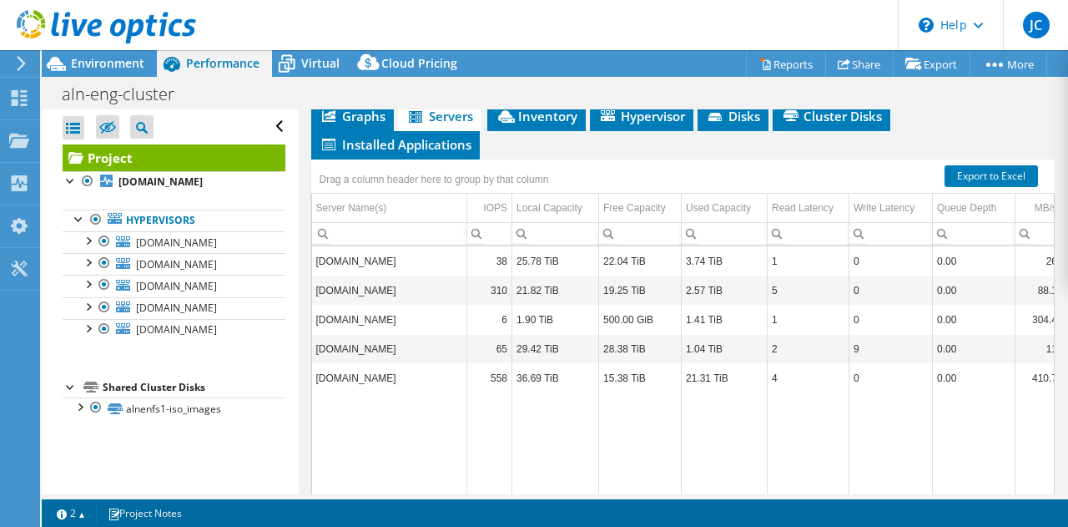
scroll to position [835, 0]
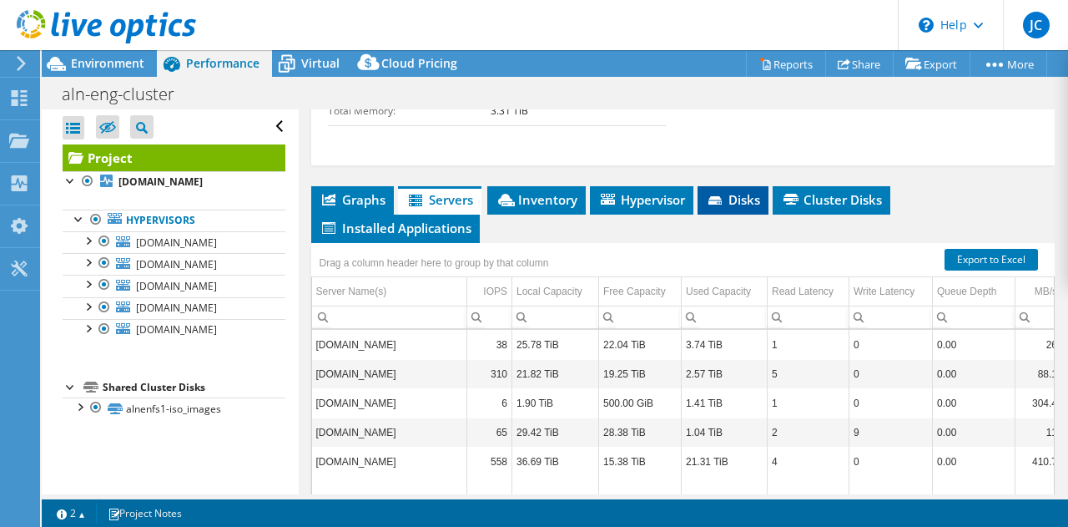
click at [740, 208] on span "Disks" at bounding box center [733, 199] width 54 height 17
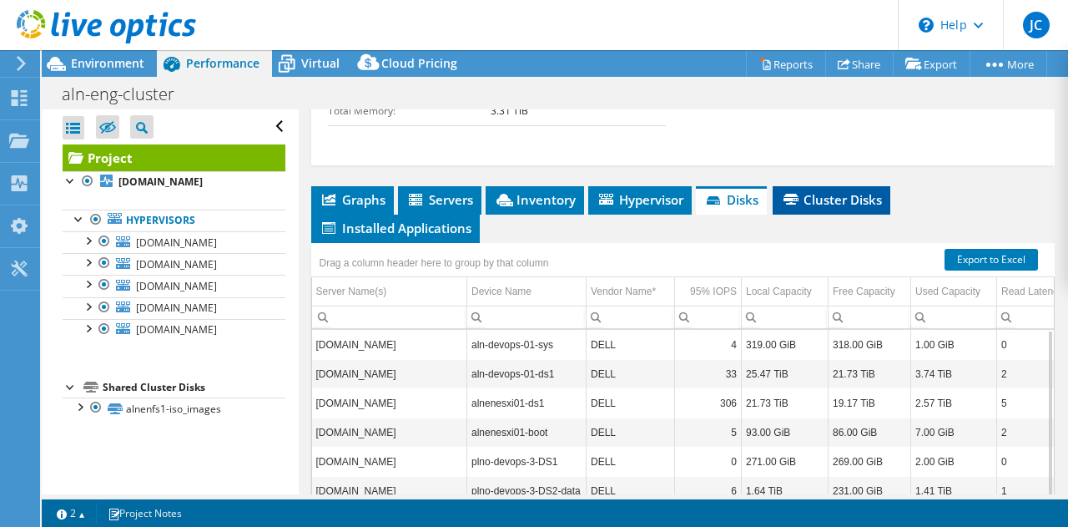
click at [844, 208] on span "Cluster Disks" at bounding box center [831, 199] width 101 height 17
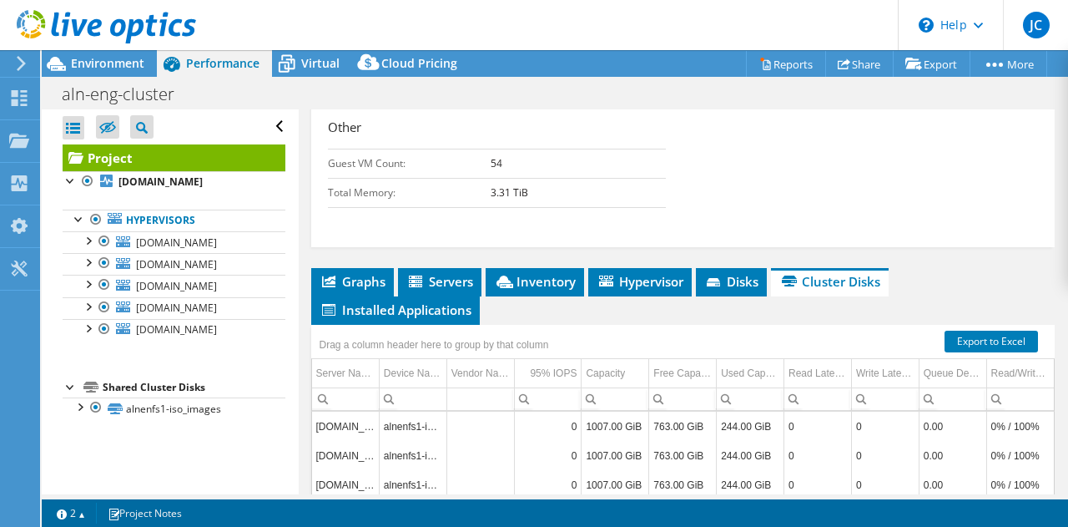
scroll to position [751, 0]
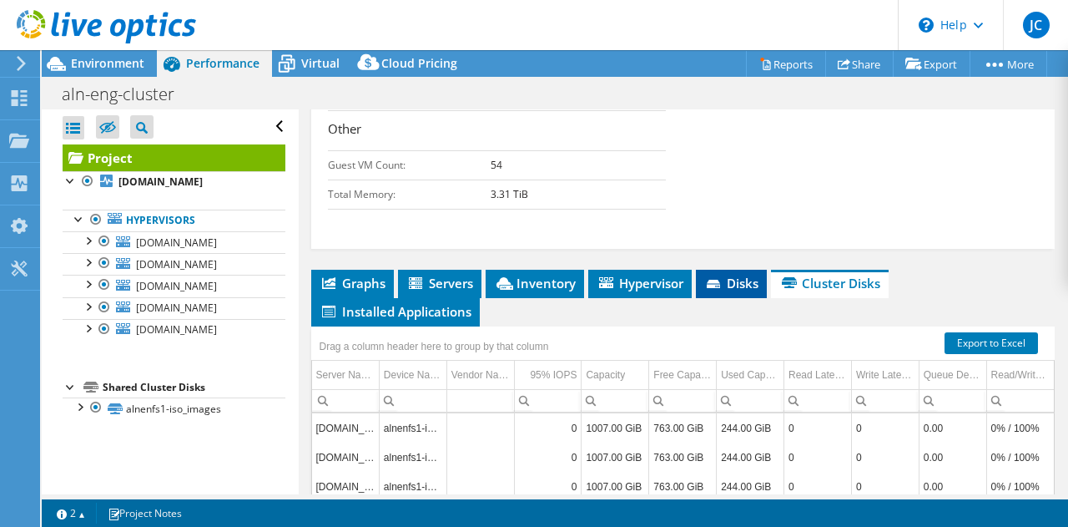
click at [744, 297] on li "Disks" at bounding box center [731, 284] width 71 height 28
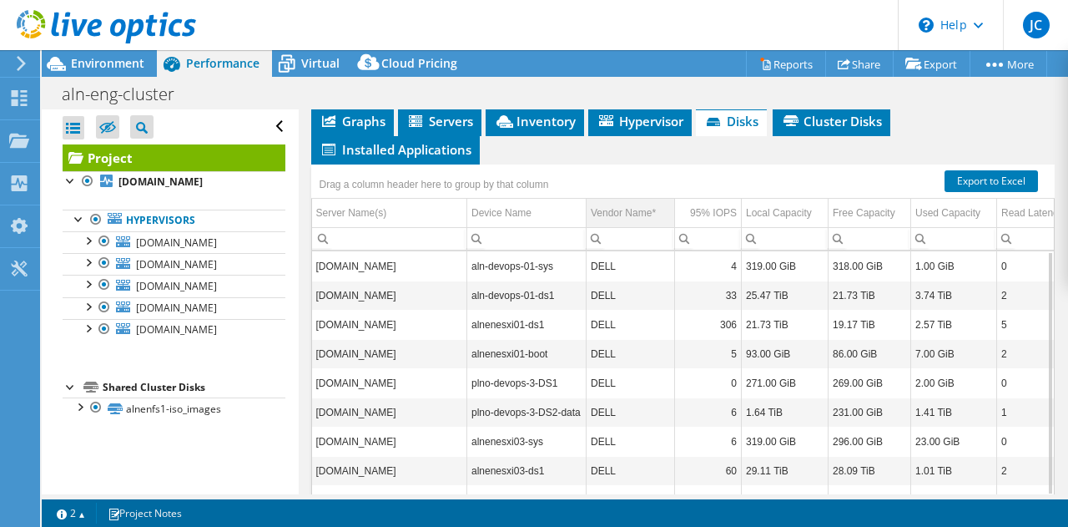
scroll to position [918, 0]
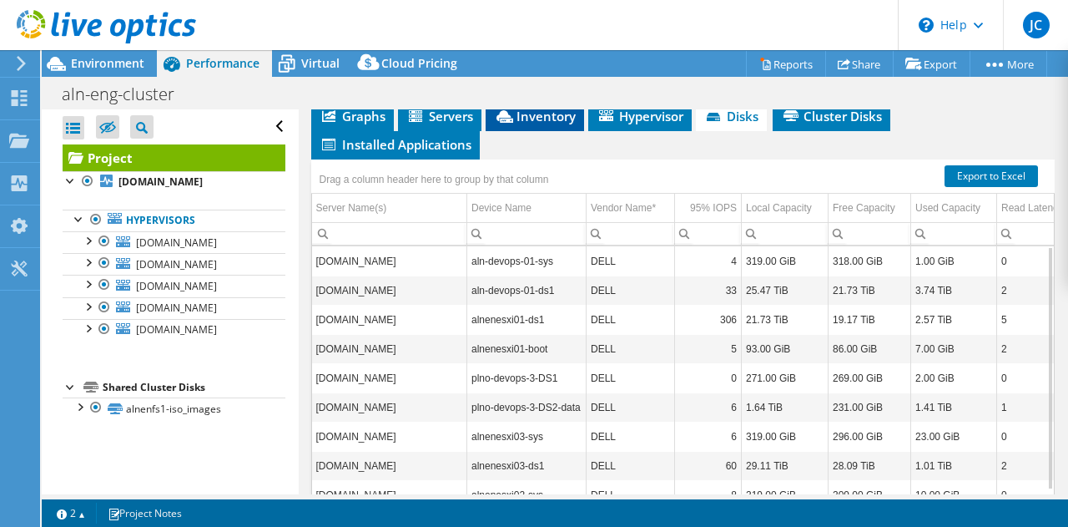
click at [535, 124] on span "Inventory" at bounding box center [535, 116] width 82 height 17
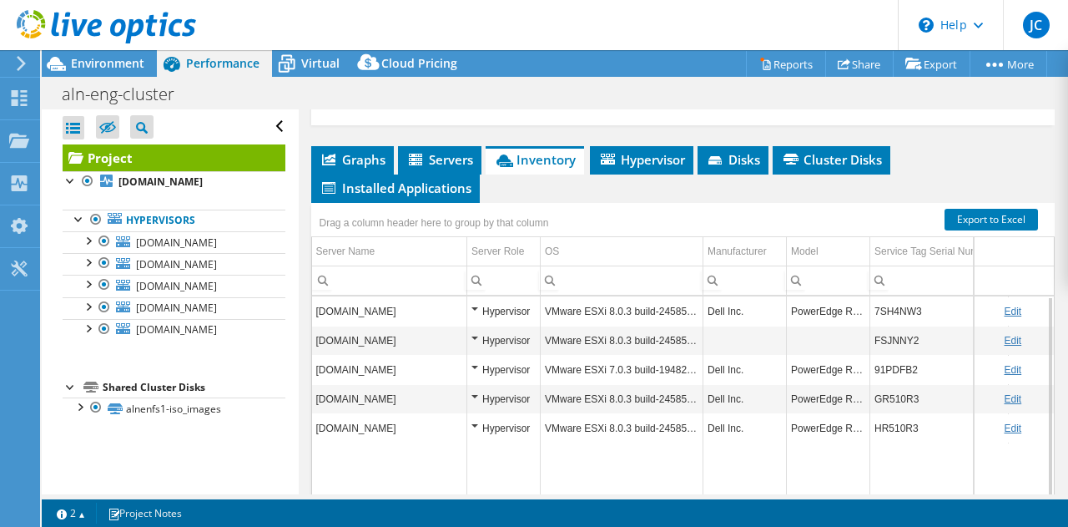
scroll to position [831, 0]
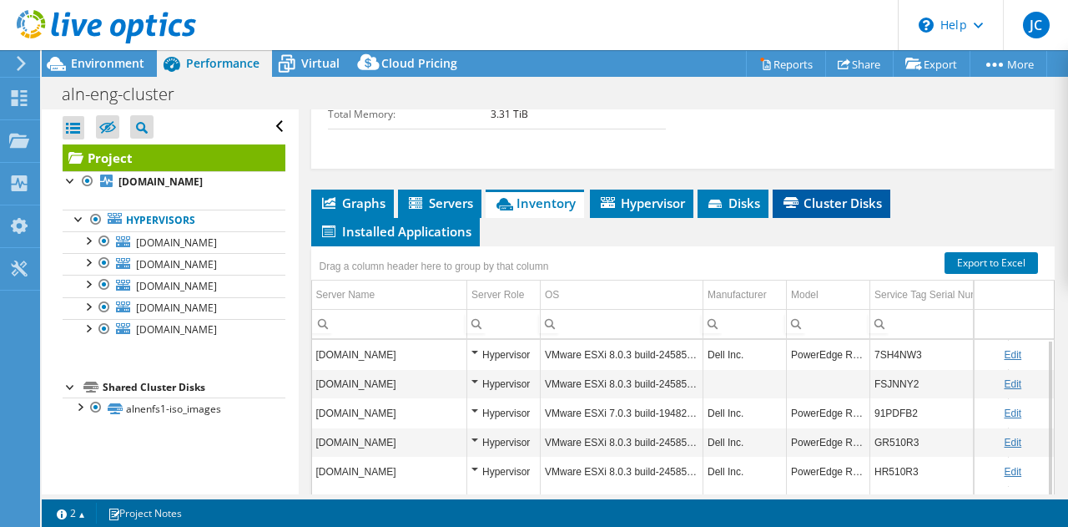
click at [823, 218] on li "Cluster Disks" at bounding box center [832, 203] width 118 height 28
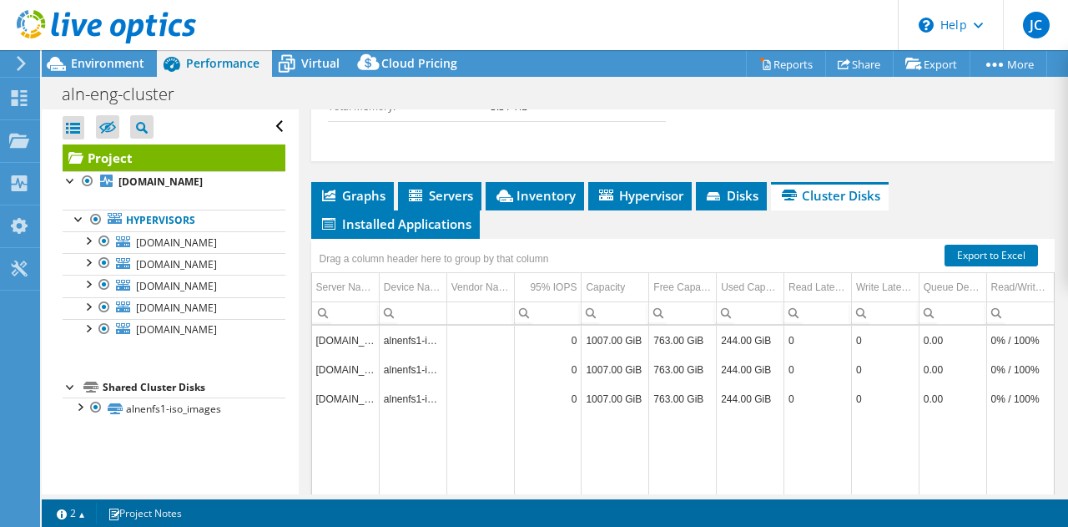
scroll to position [840, 0]
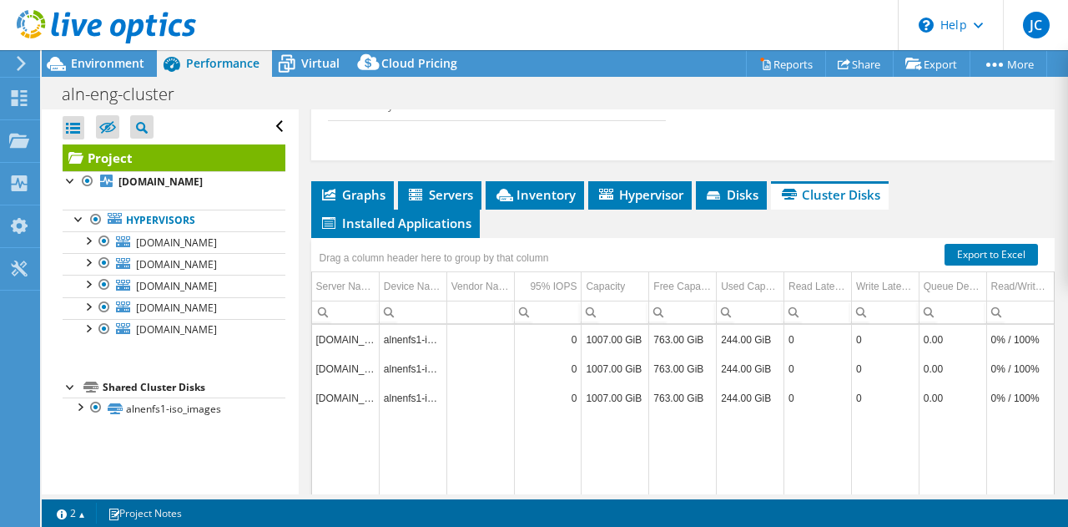
drag, startPoint x: 1018, startPoint y: 483, endPoint x: 927, endPoint y: 416, distance: 112.7
click at [965, 418] on tbody "alnenesxi01.labs.netscout.com alnenfs1-iso_images 0 1007.00 GiB 763.00 GiB 244.…" at bounding box center [683, 459] width 743 height 269
click at [747, 203] on span "Disks" at bounding box center [732, 194] width 54 height 17
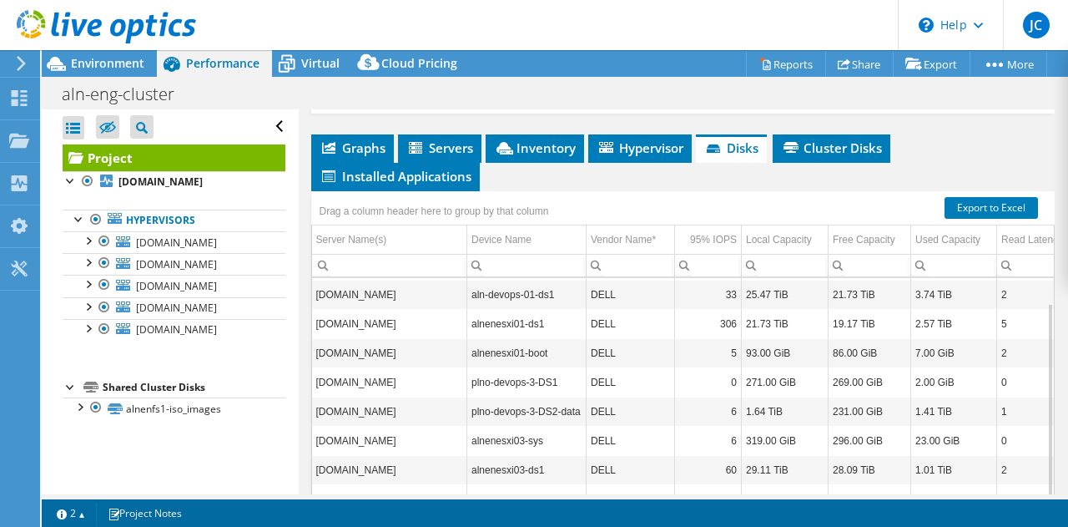
scroll to position [923, 0]
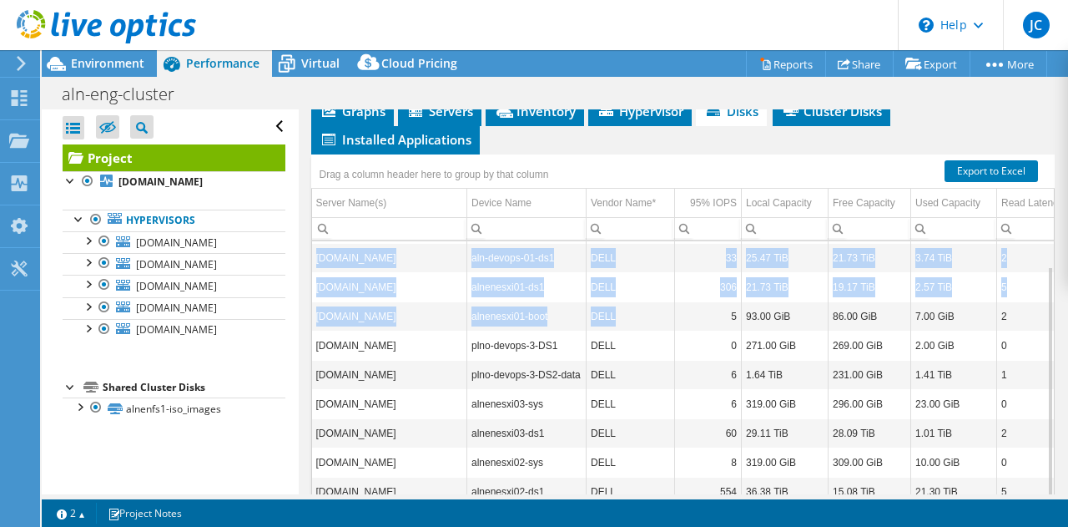
drag, startPoint x: 691, startPoint y: 333, endPoint x: 1068, endPoint y: 355, distance: 377.1
click at [1068, 355] on article "Project Details Prepared for: Michael Kimmons, Michael.Kimmons@netscout.com Acc…" at bounding box center [684, 301] width 770 height 385
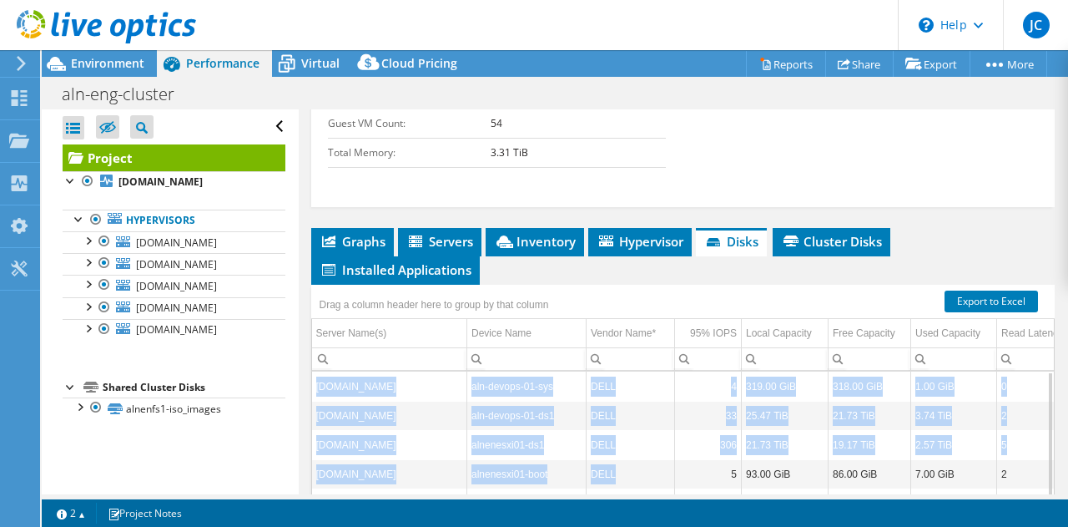
scroll to position [696, 0]
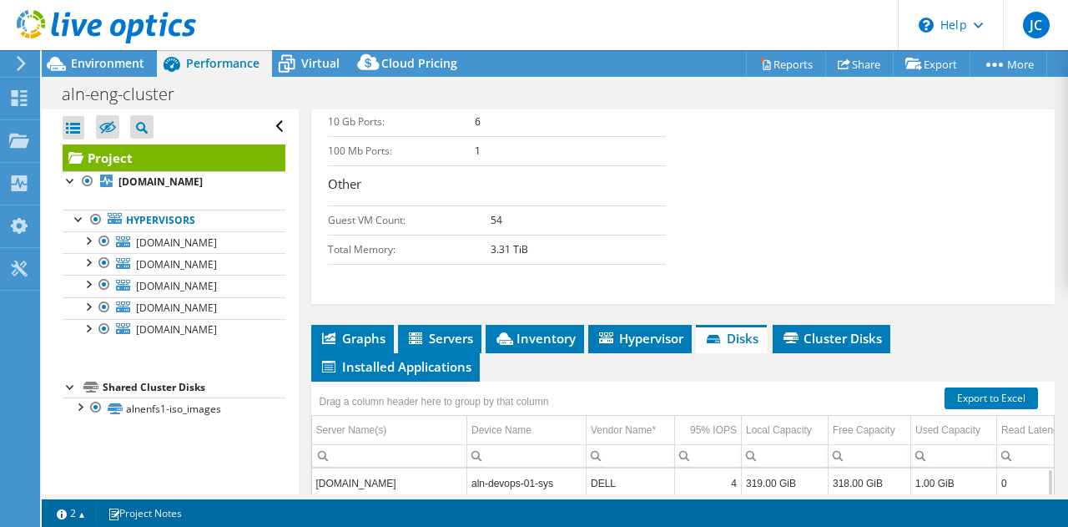
click at [758, 279] on form "Capacity Information Total Local Capacity: 115.61 TiB Free Local Capacity: 85.5…" at bounding box center [683, 54] width 711 height 447
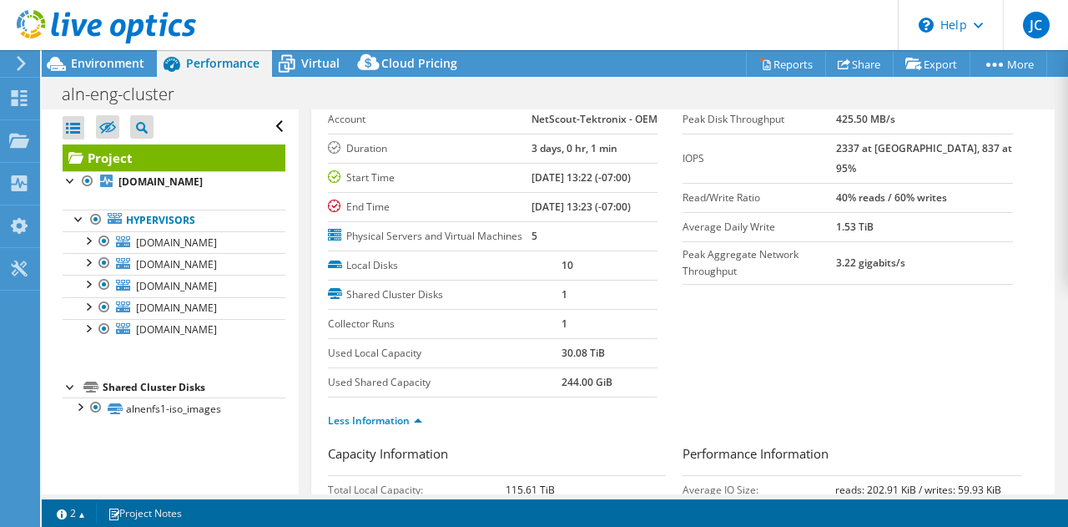
scroll to position [0, 0]
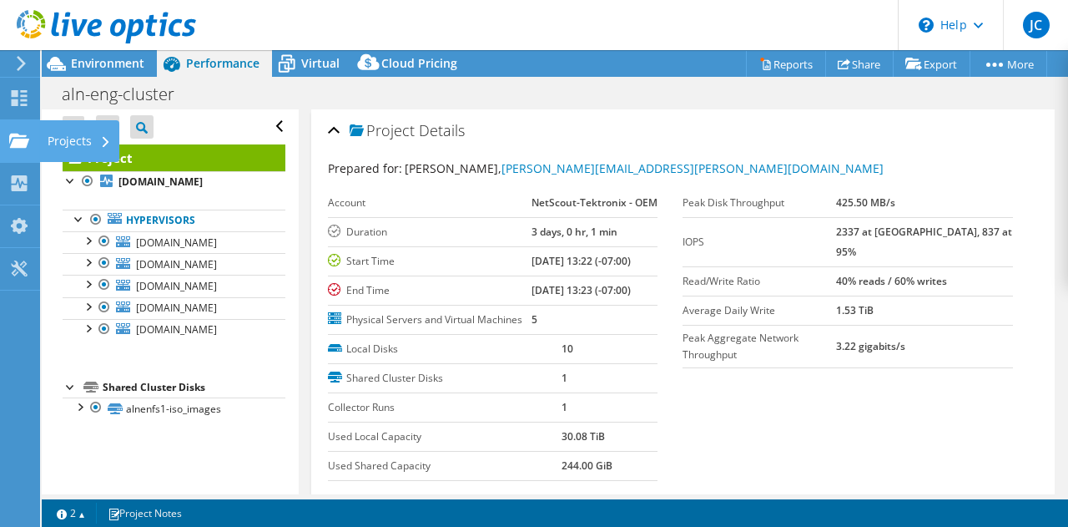
click at [61, 143] on div "Projects" at bounding box center [79, 141] width 80 height 42
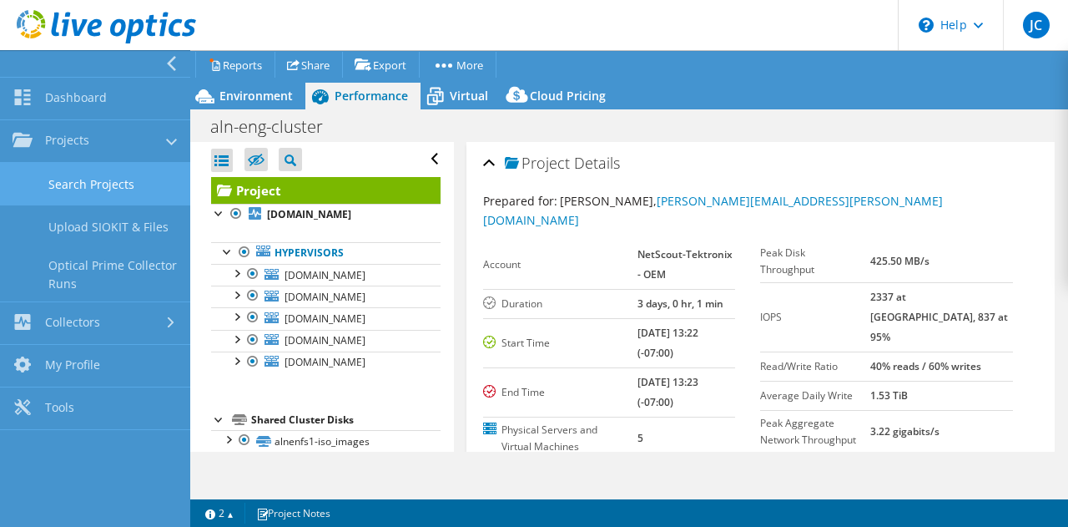
click at [83, 183] on link "Search Projects" at bounding box center [95, 184] width 190 height 43
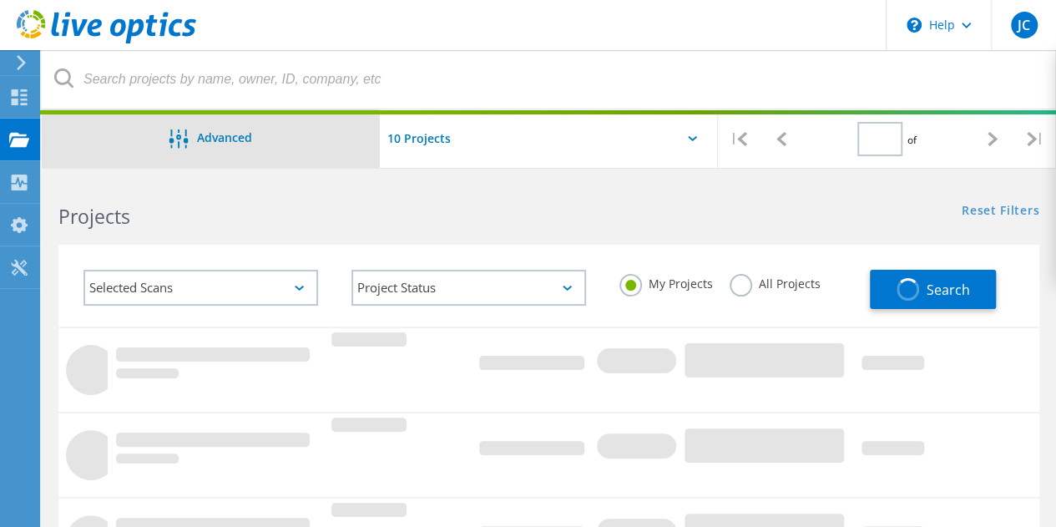
type input "1"
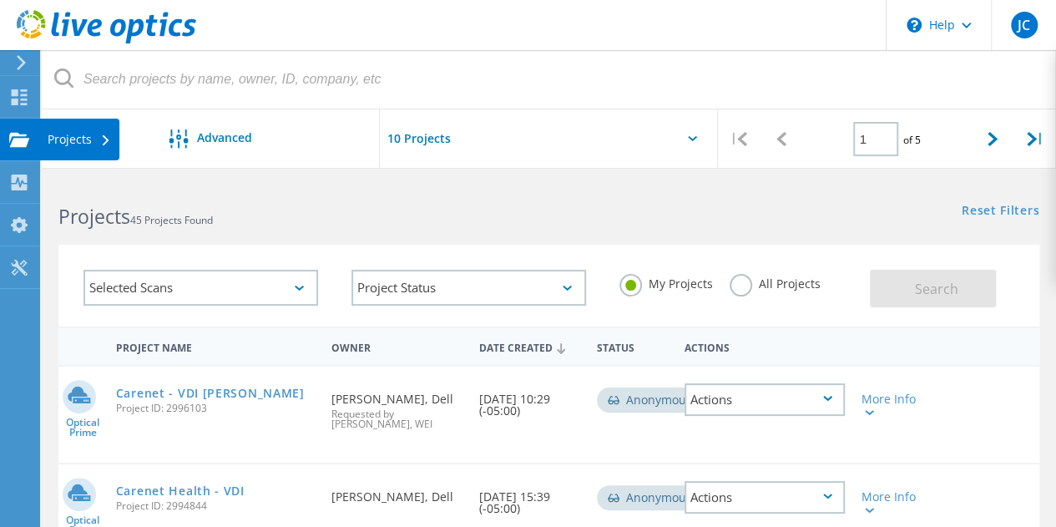
drag, startPoint x: 12, startPoint y: 129, endPoint x: 22, endPoint y: 134, distance: 10.9
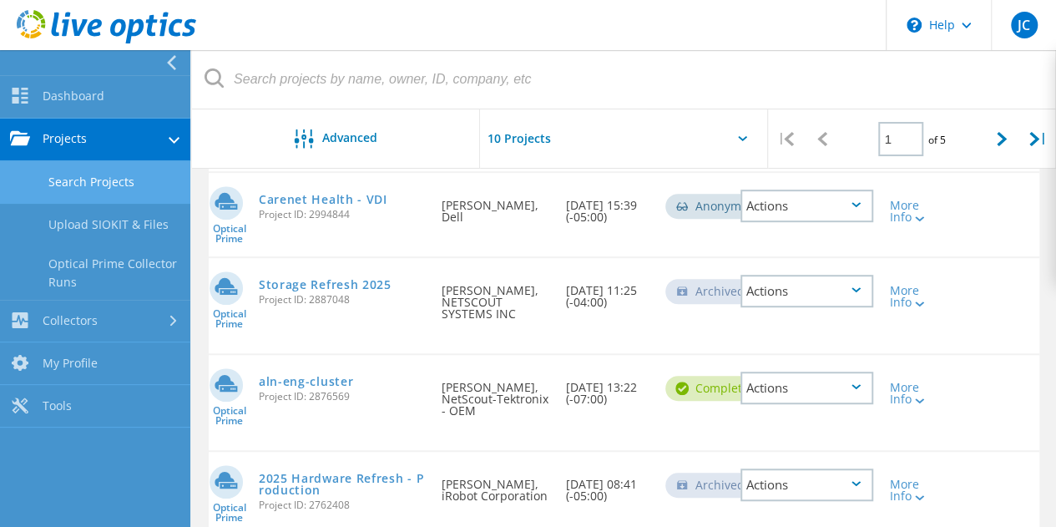
scroll to position [417, 0]
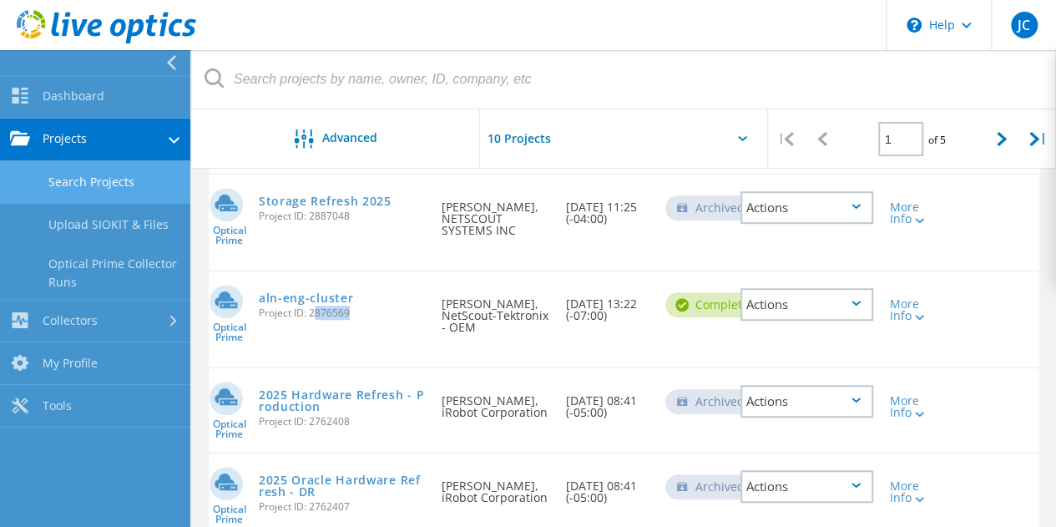
drag, startPoint x: 346, startPoint y: 305, endPoint x: 309, endPoint y: 303, distance: 36.8
click at [309, 308] on span "Project ID: 2876569" at bounding box center [342, 313] width 166 height 10
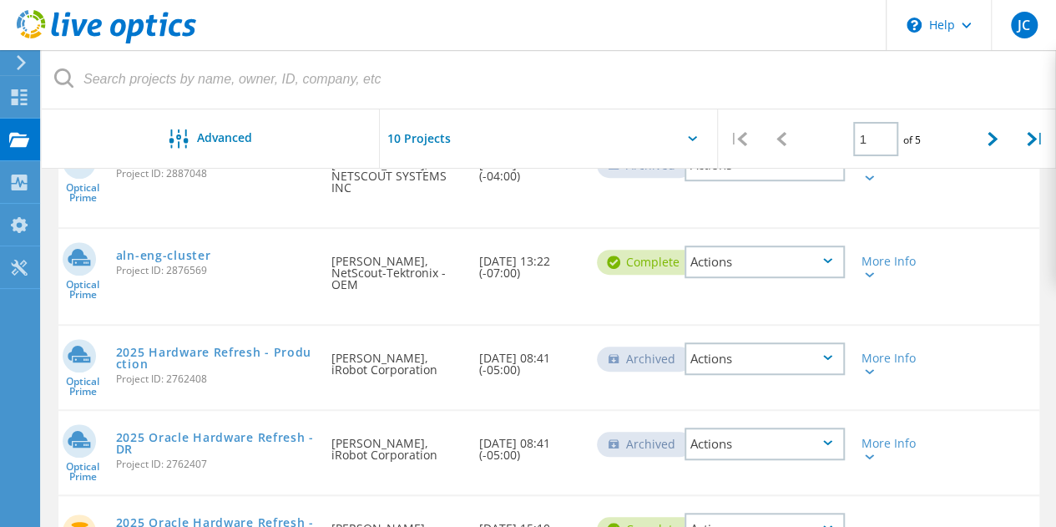
click at [321, 303] on div "Optical Prime aln-eng-cluster Project ID: 2876569 Requested By Michael Kimmons,…" at bounding box center [548, 276] width 981 height 95
click at [172, 256] on link "aln-eng-cluster" at bounding box center [163, 256] width 95 height 12
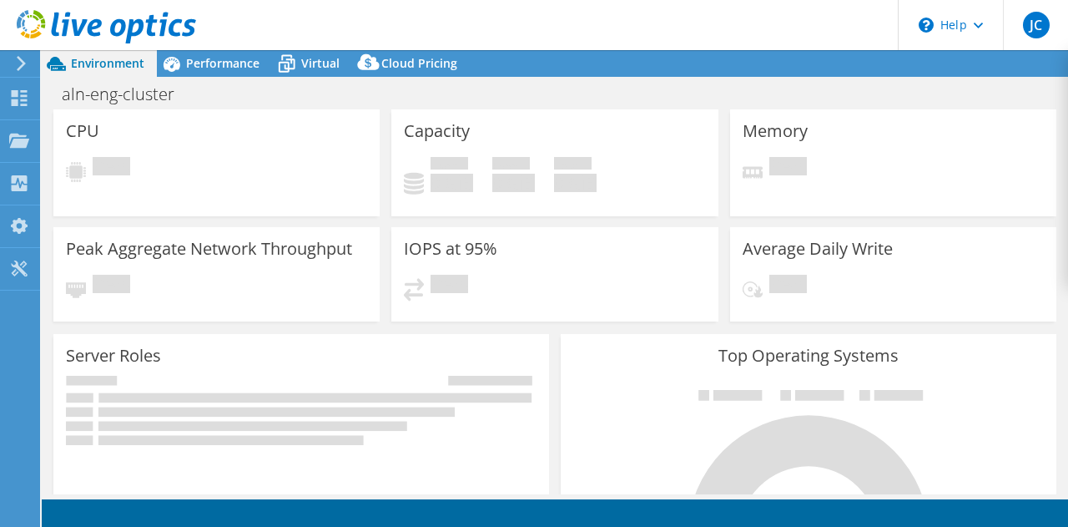
select select "USD"
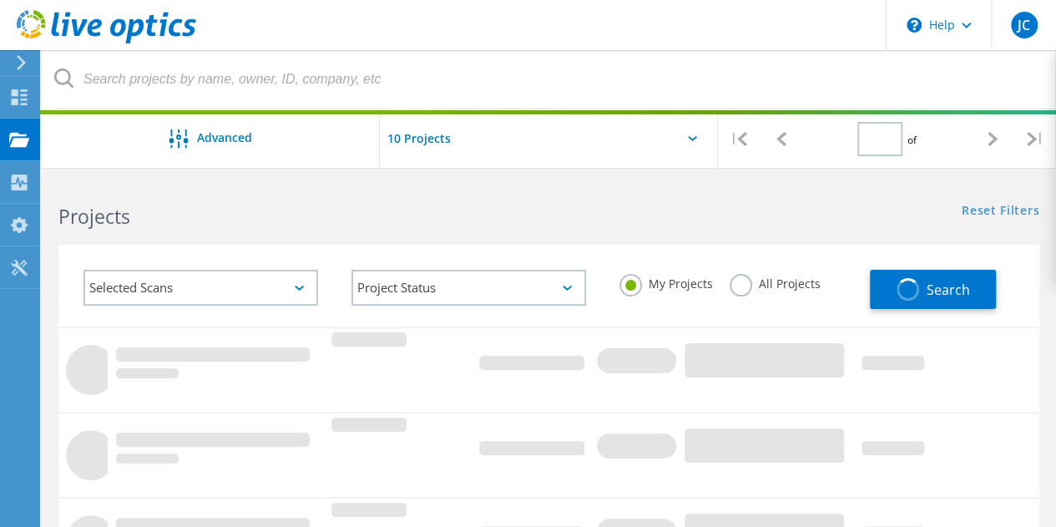
type input "1"
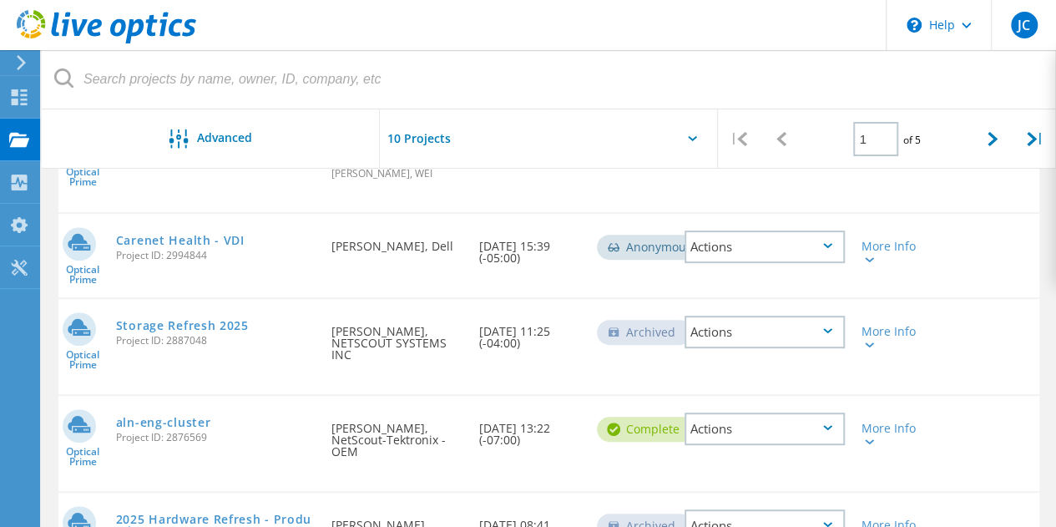
scroll to position [417, 0]
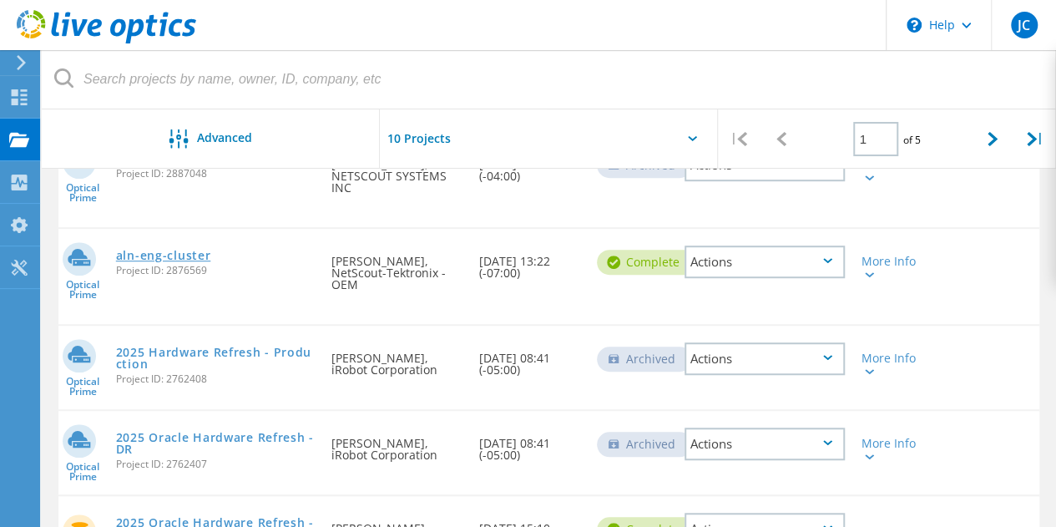
drag, startPoint x: 223, startPoint y: 280, endPoint x: 116, endPoint y: 256, distance: 109.4
click at [116, 256] on div "aln-eng-cluster Project ID: 2876569" at bounding box center [216, 260] width 216 height 63
copy div "aln-eng-cluster Project ID: 2876569"
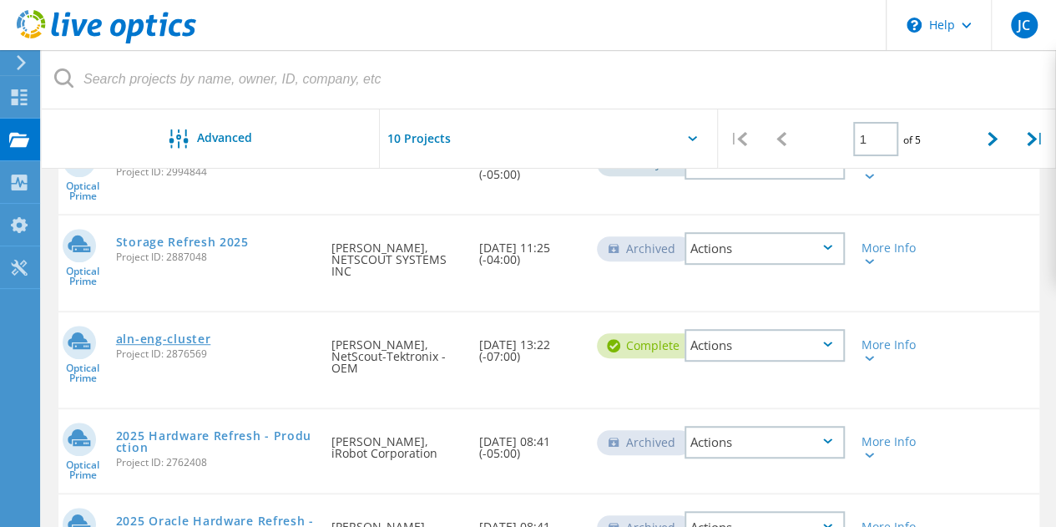
click at [187, 340] on link "aln-eng-cluster" at bounding box center [163, 339] width 95 height 12
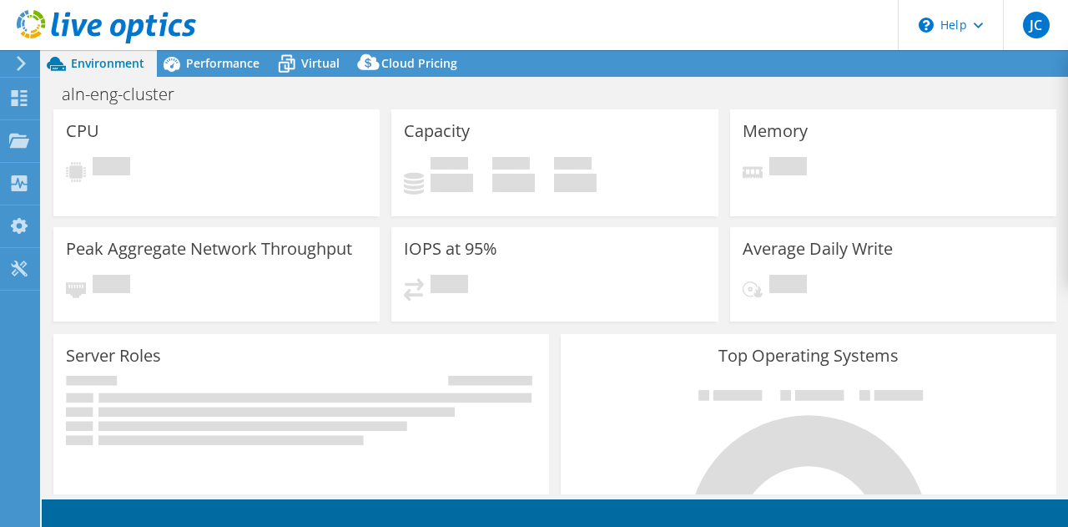
select select "USD"
